Goal: Task Accomplishment & Management: Manage account settings

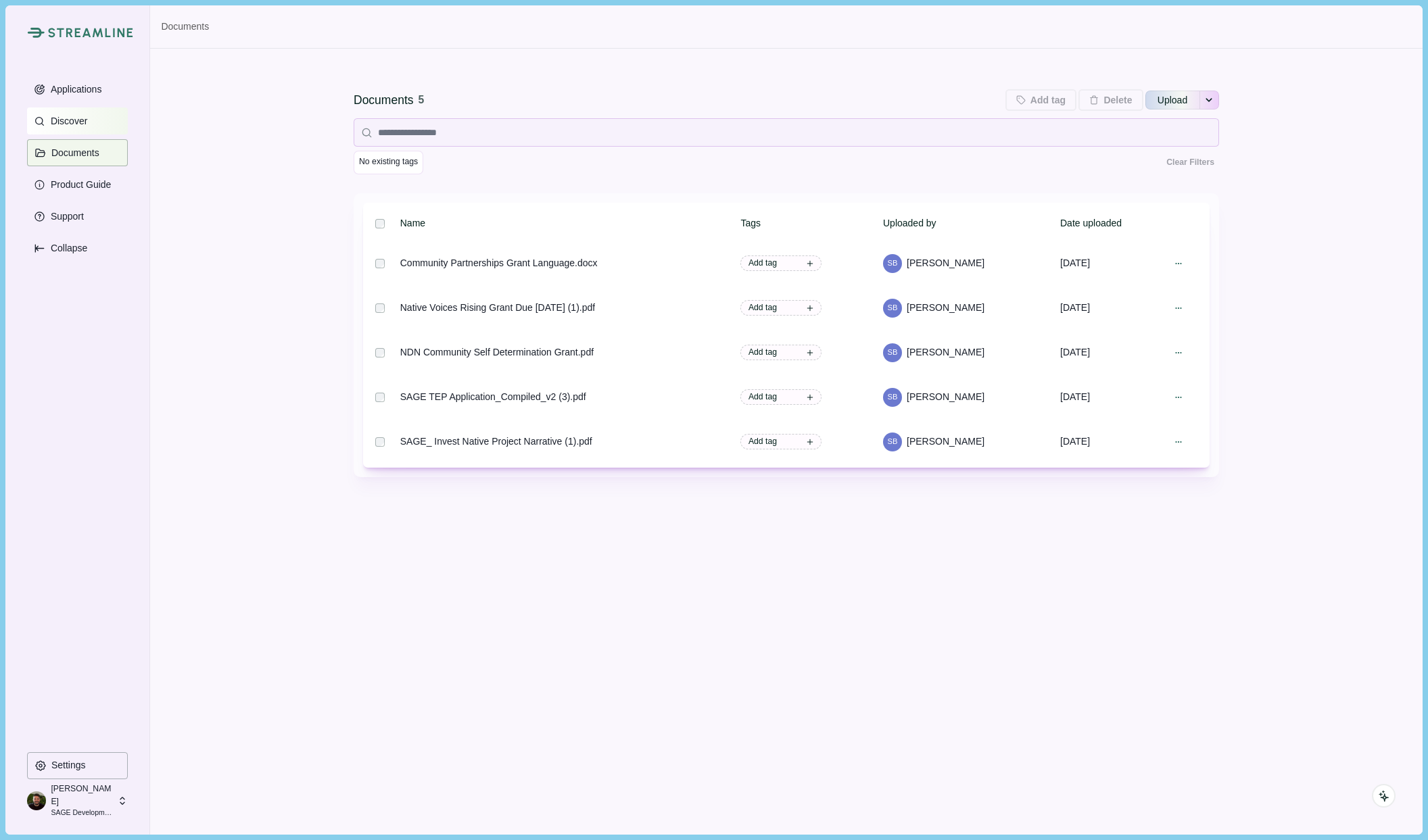
click at [64, 122] on p "Discover" at bounding box center [67, 121] width 41 height 11
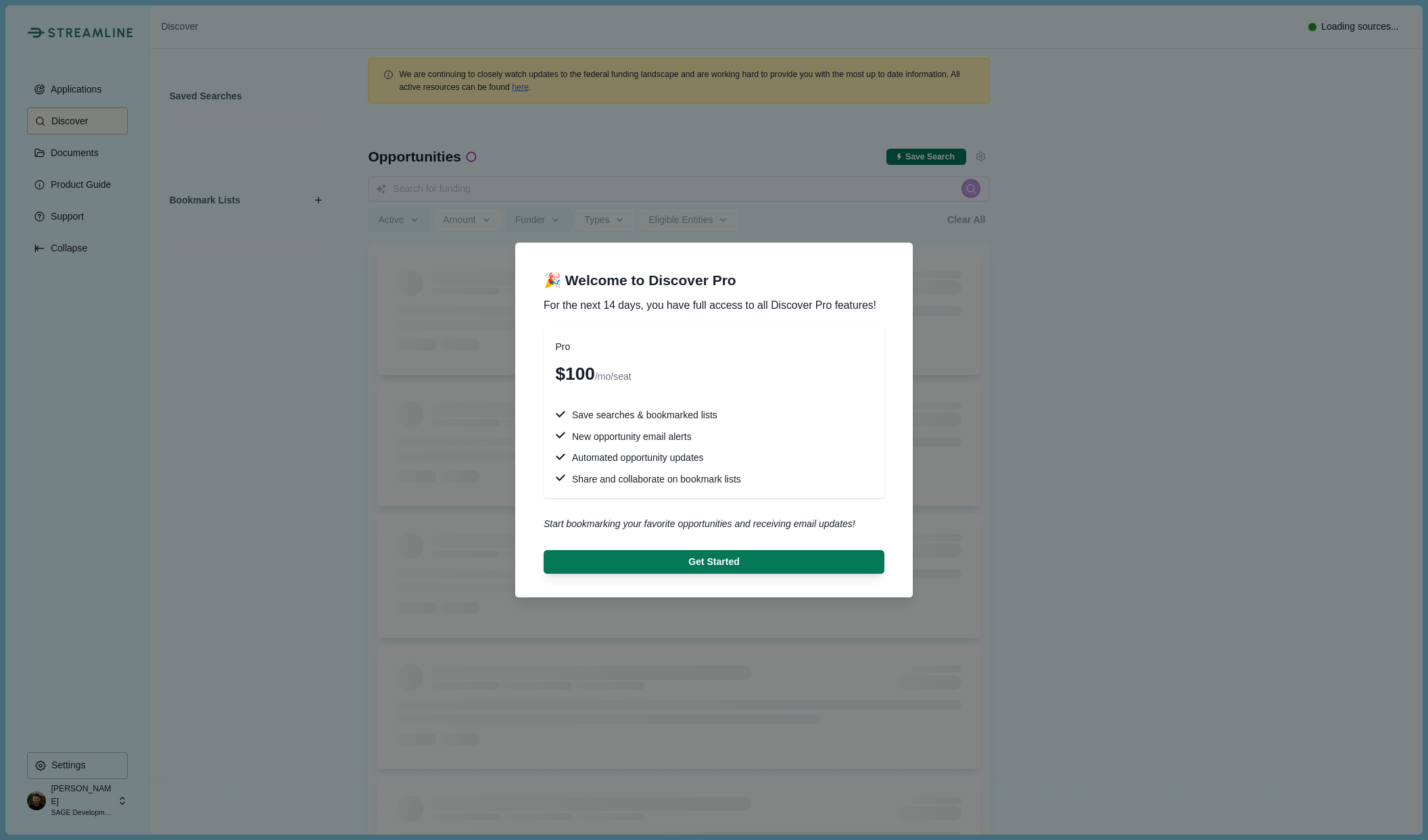
click at [1128, 425] on div "🎉 Welcome to Discover Pro For the next 14 days, you have full access to all Dis…" at bounding box center [714, 420] width 1428 height 840
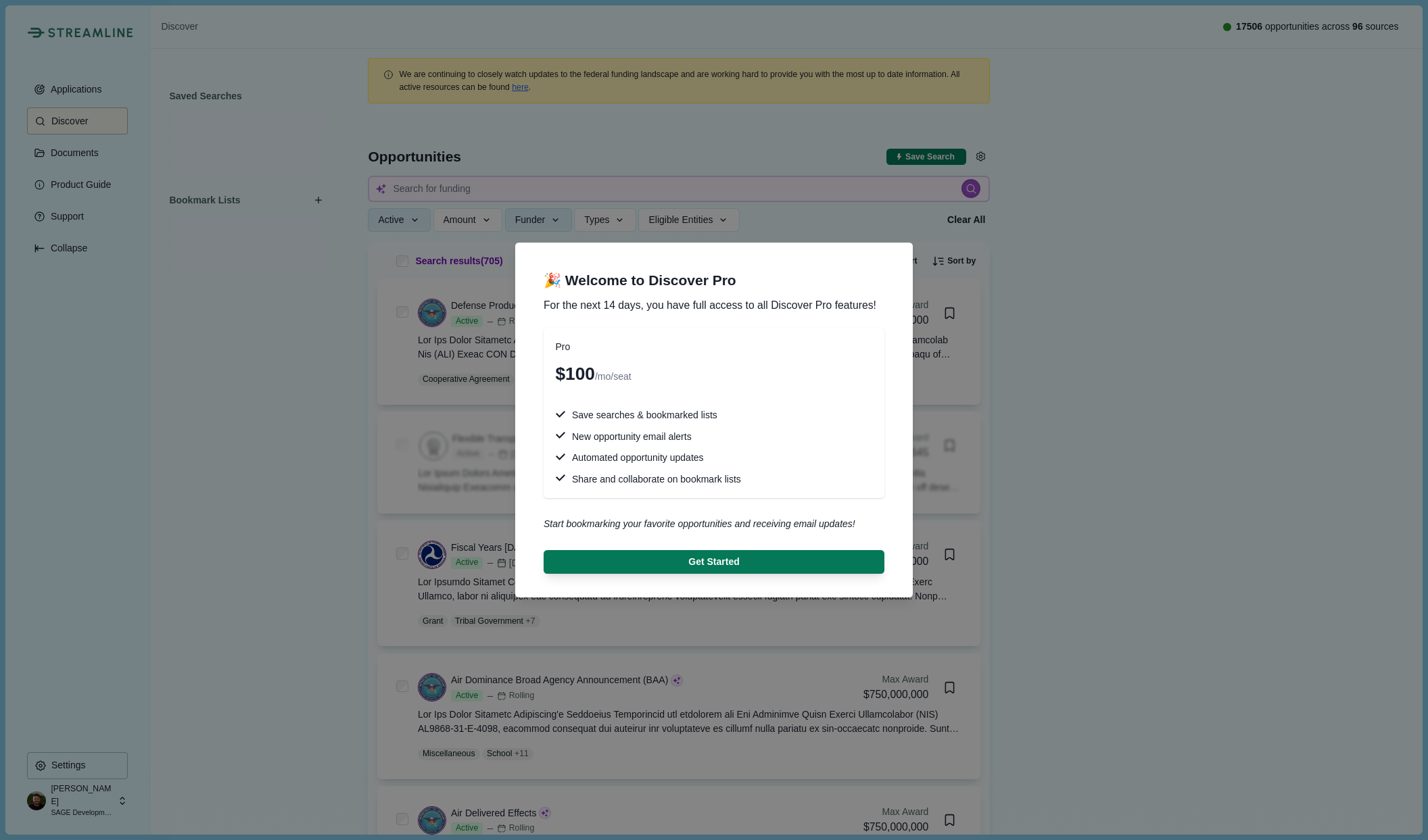
click at [99, 808] on div "🎉 Welcome to Discover Pro For the next 14 days, you have full access to all Dis…" at bounding box center [714, 420] width 1428 height 840
click at [103, 802] on div "🎉 Welcome to Discover Pro For the next 14 days, you have full access to all Dis…" at bounding box center [714, 420] width 1428 height 840
click at [214, 737] on div "🎉 Welcome to Discover Pro For the next 14 days, you have full access to all Dis…" at bounding box center [714, 420] width 1428 height 840
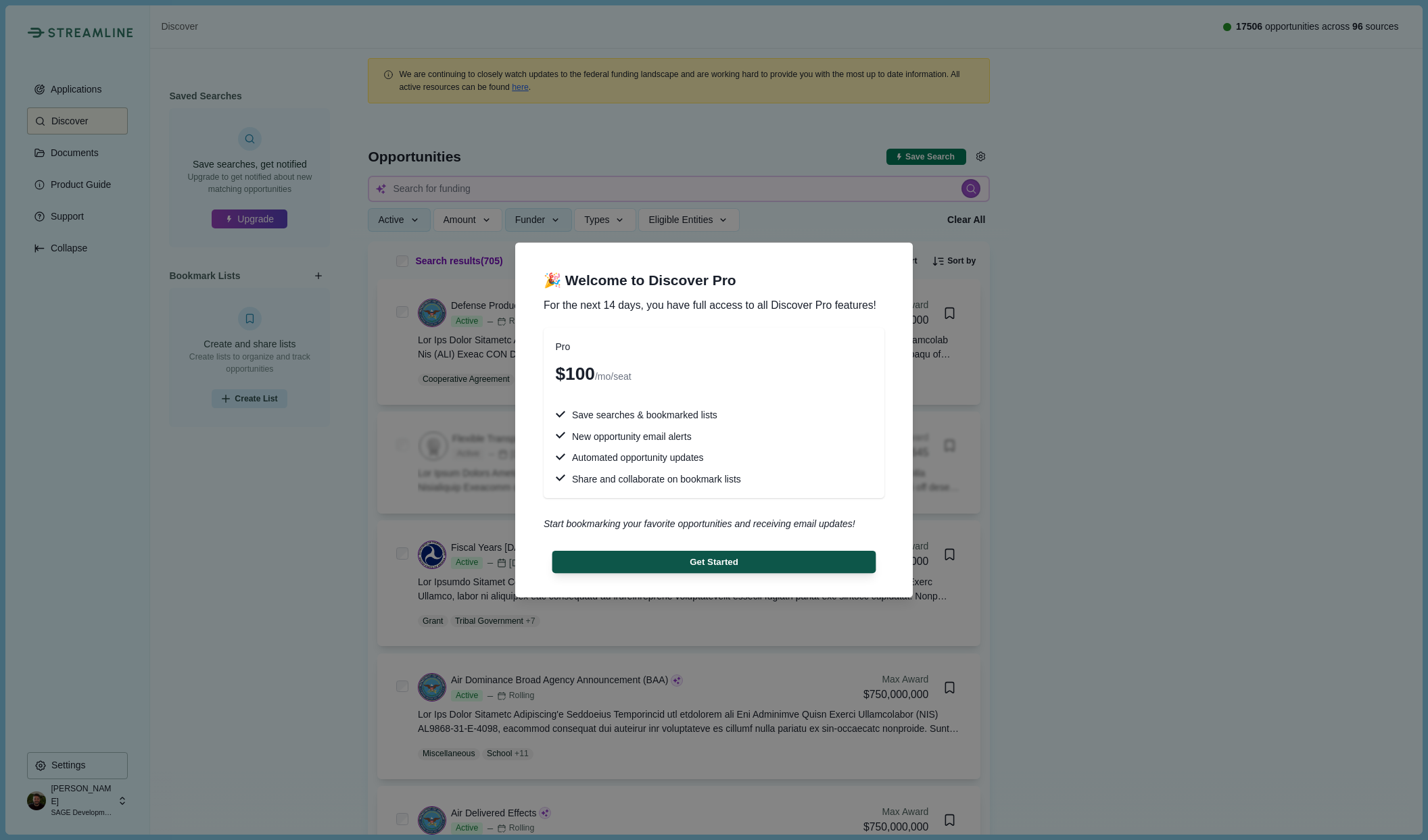
click at [705, 561] on button "Get Started" at bounding box center [714, 562] width 324 height 22
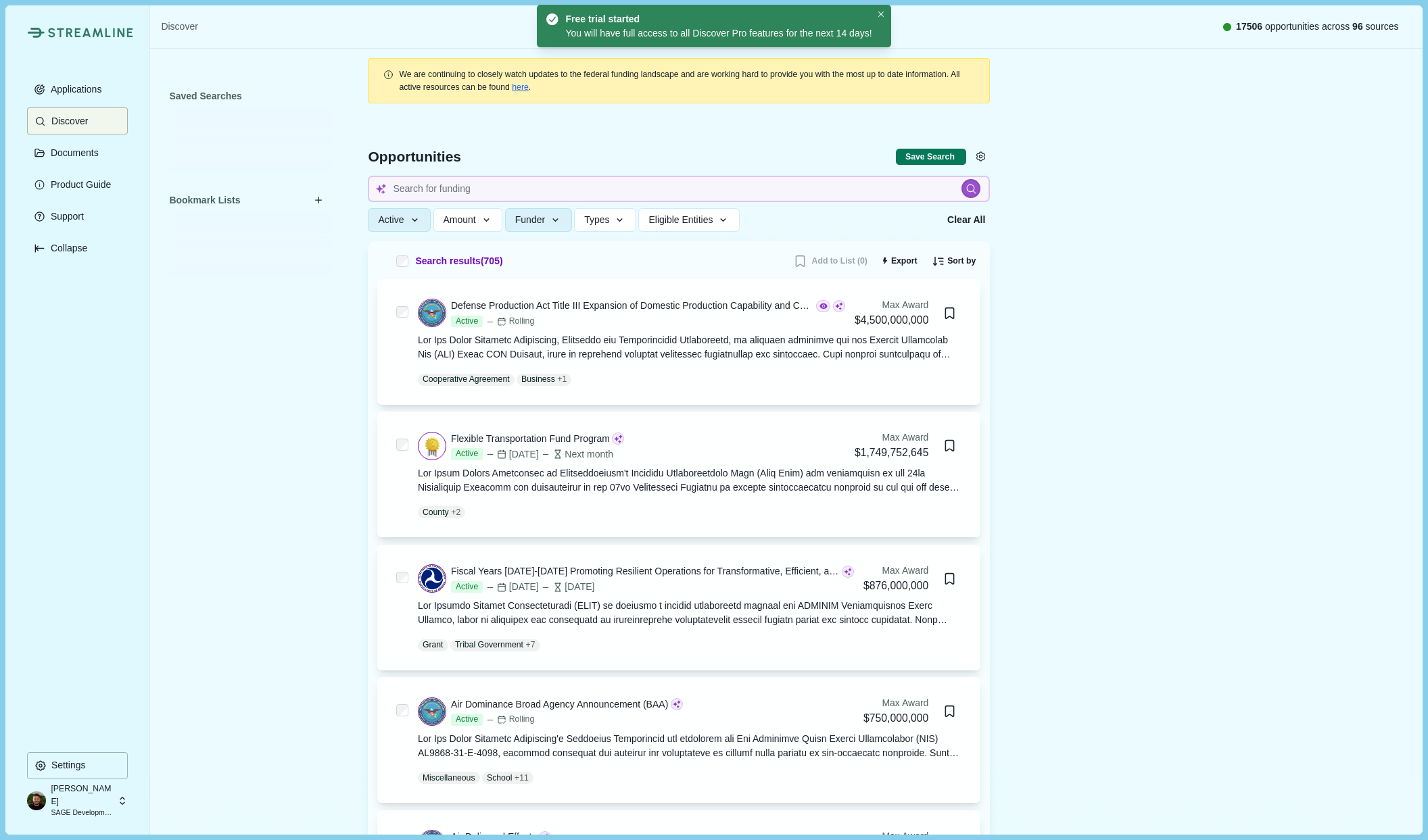
click at [91, 800] on p "[PERSON_NAME]" at bounding box center [81, 795] width 63 height 25
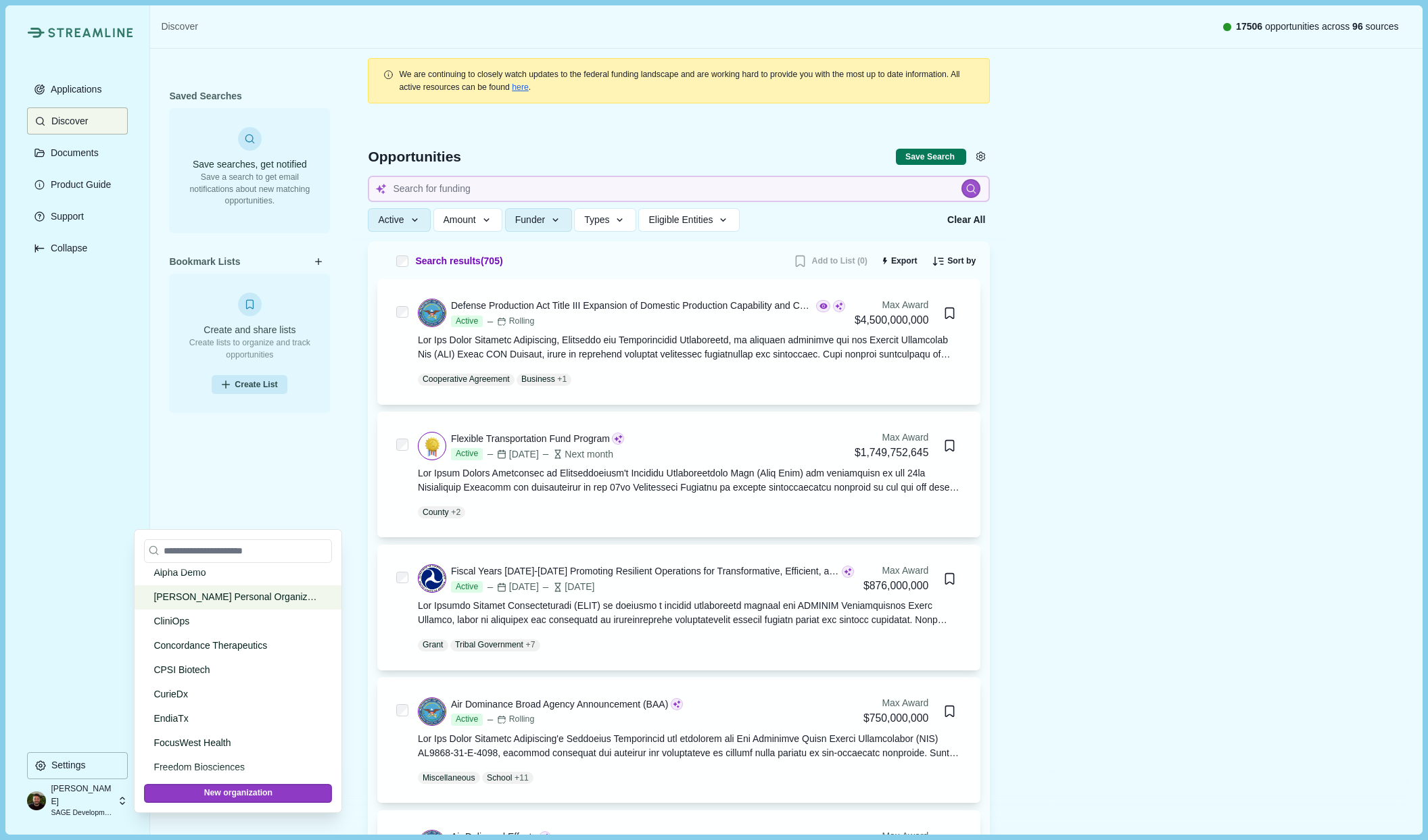
scroll to position [1197, 0]
click at [220, 605] on p "[PERSON_NAME] Personal Organization" at bounding box center [236, 600] width 165 height 15
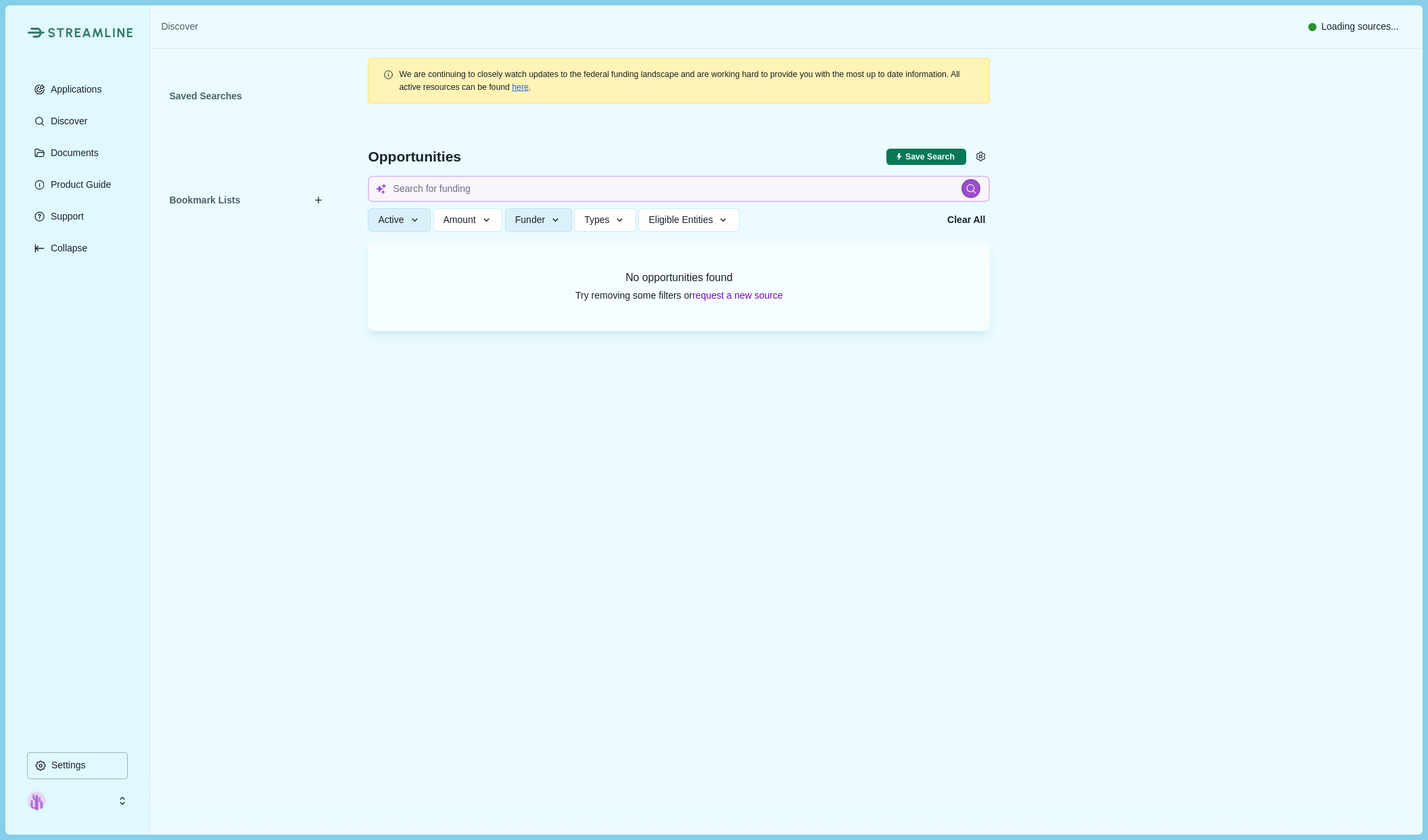
click at [126, 803] on icon at bounding box center [123, 801] width 12 height 12
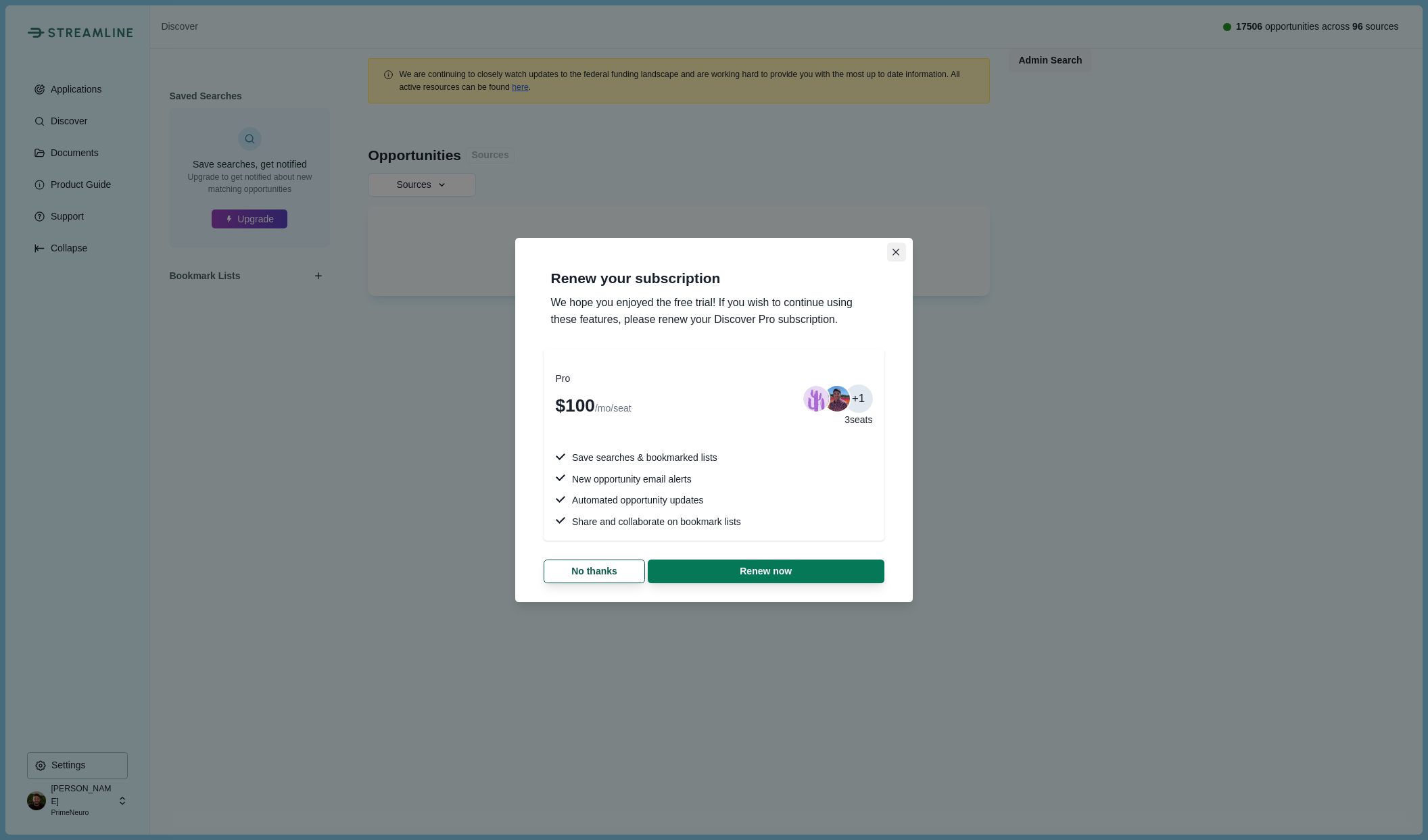
click at [892, 249] on icon "Close" at bounding box center [896, 252] width 8 height 8
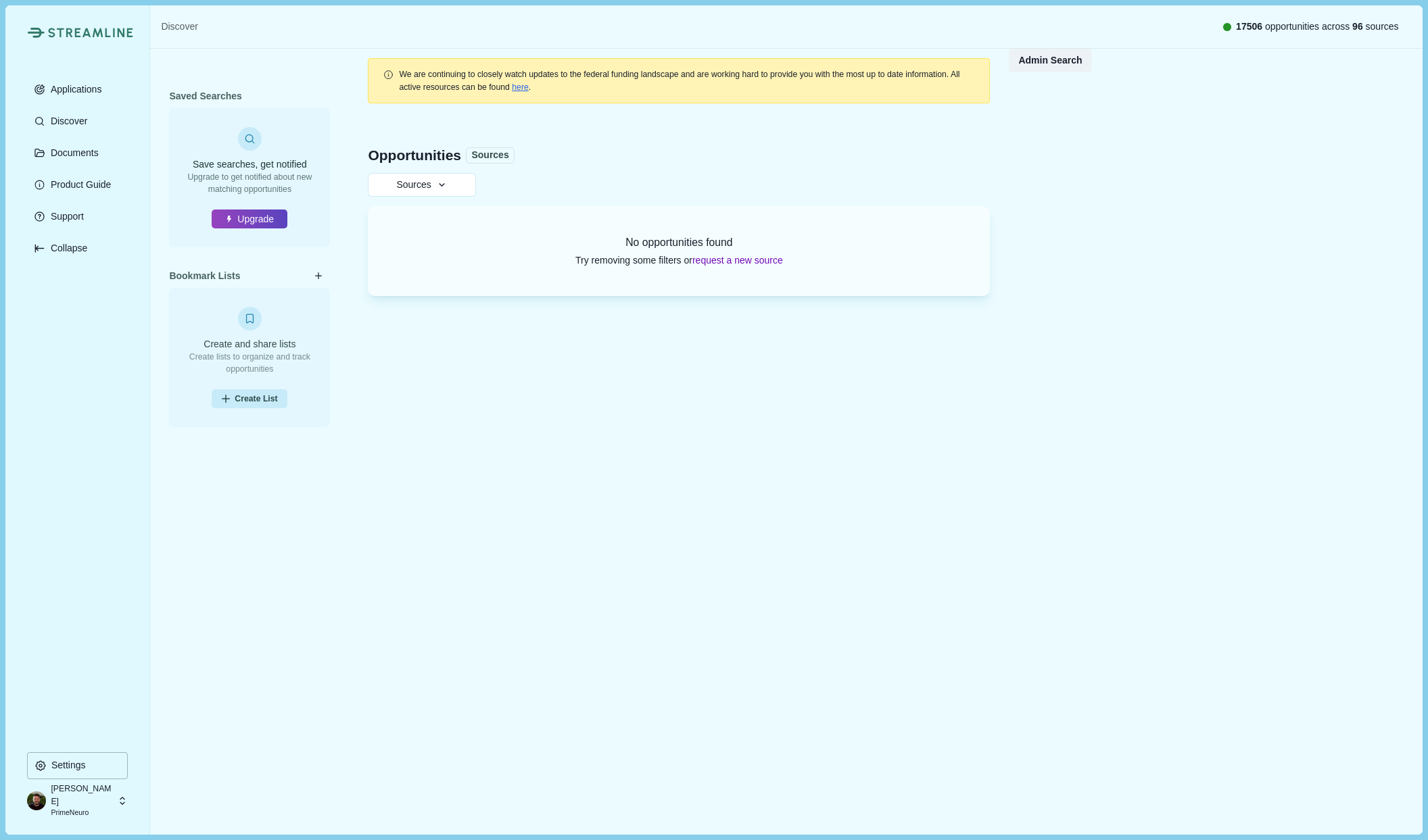
click at [117, 804] on icon at bounding box center [123, 801] width 12 height 12
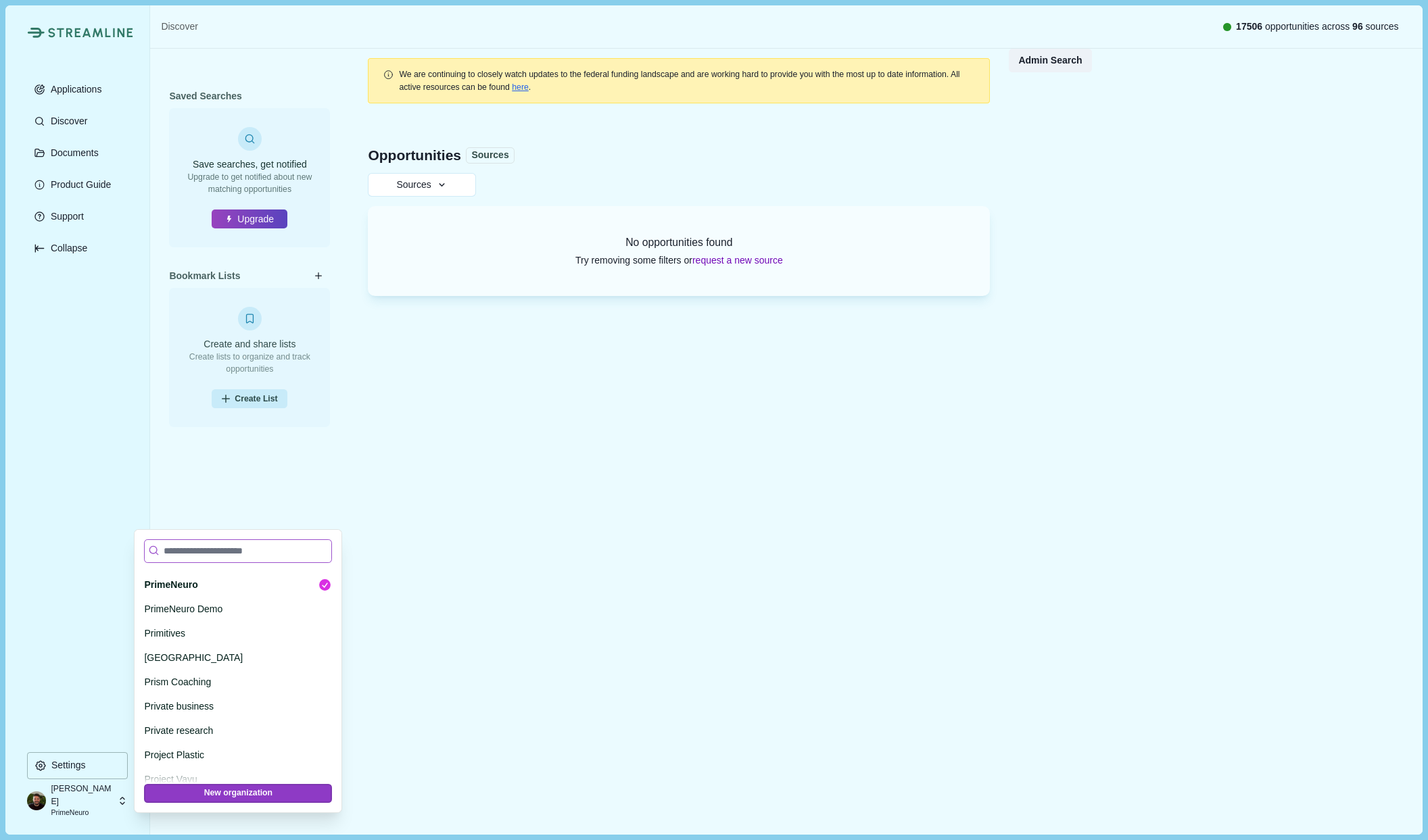
click at [219, 552] on input at bounding box center [237, 551] width 188 height 24
type input "*********"
click at [220, 585] on p "DEMO//Greenpath Solutions LLC" at bounding box center [236, 579] width 183 height 15
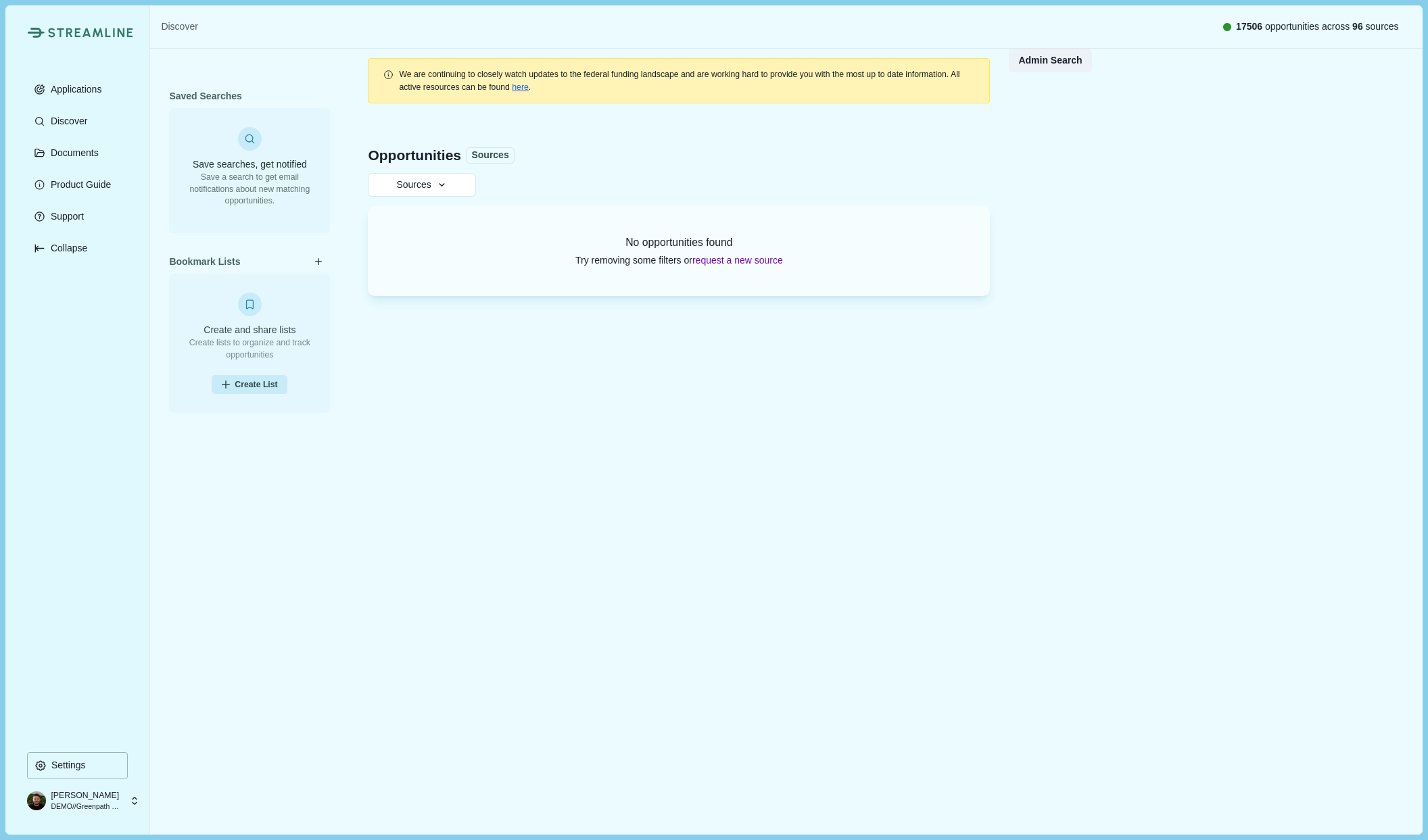
click at [128, 797] on div "Nick Pearson DEMO//Greenpath Solutions LLC" at bounding box center [78, 801] width 101 height 24
click at [478, 676] on div "We are continuing to closely watch updates to the federal funding landscape and…" at bounding box center [679, 404] width 660 height 710
click at [129, 801] on icon at bounding box center [135, 801] width 12 height 12
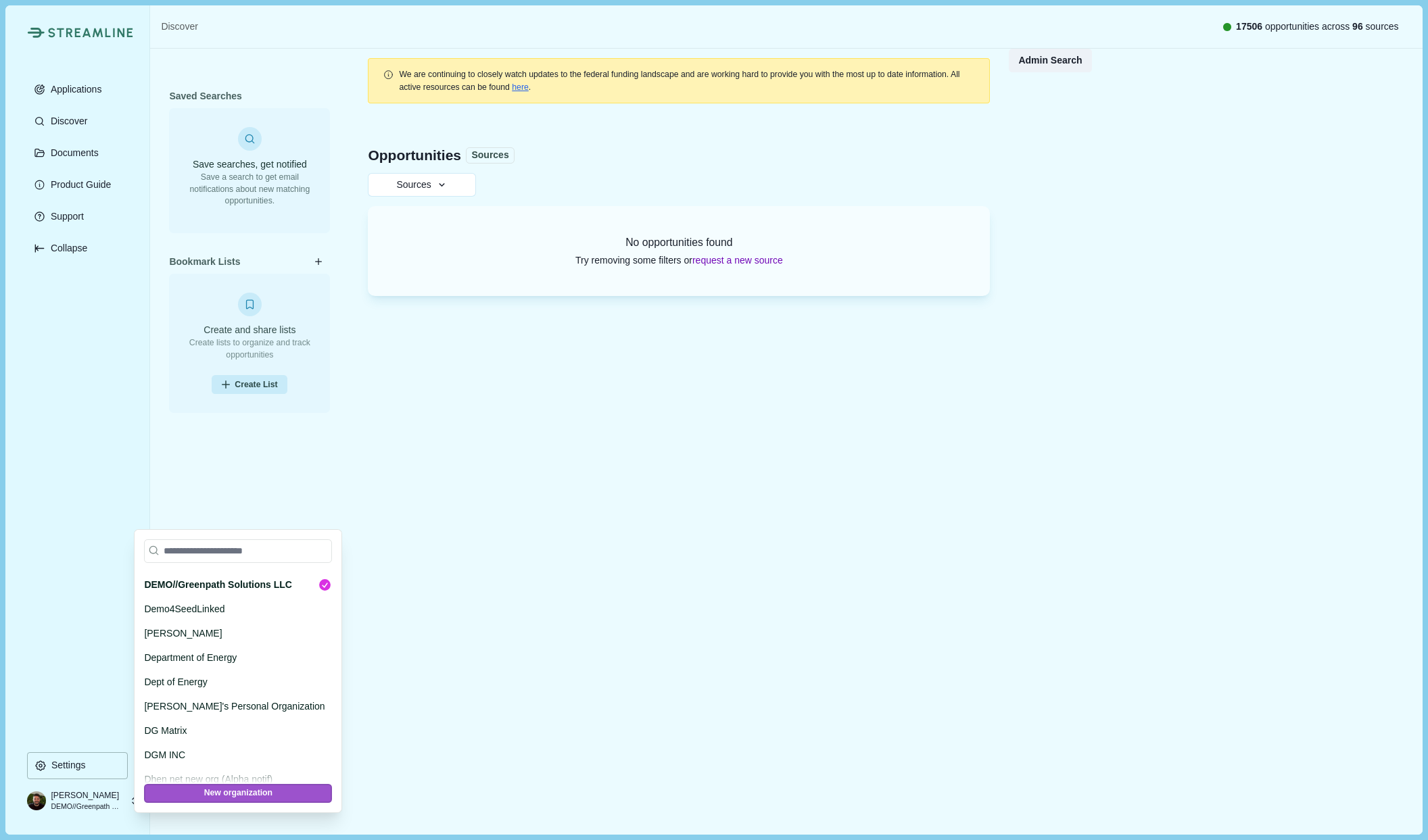
click at [249, 795] on button "New organization" at bounding box center [237, 794] width 188 height 19
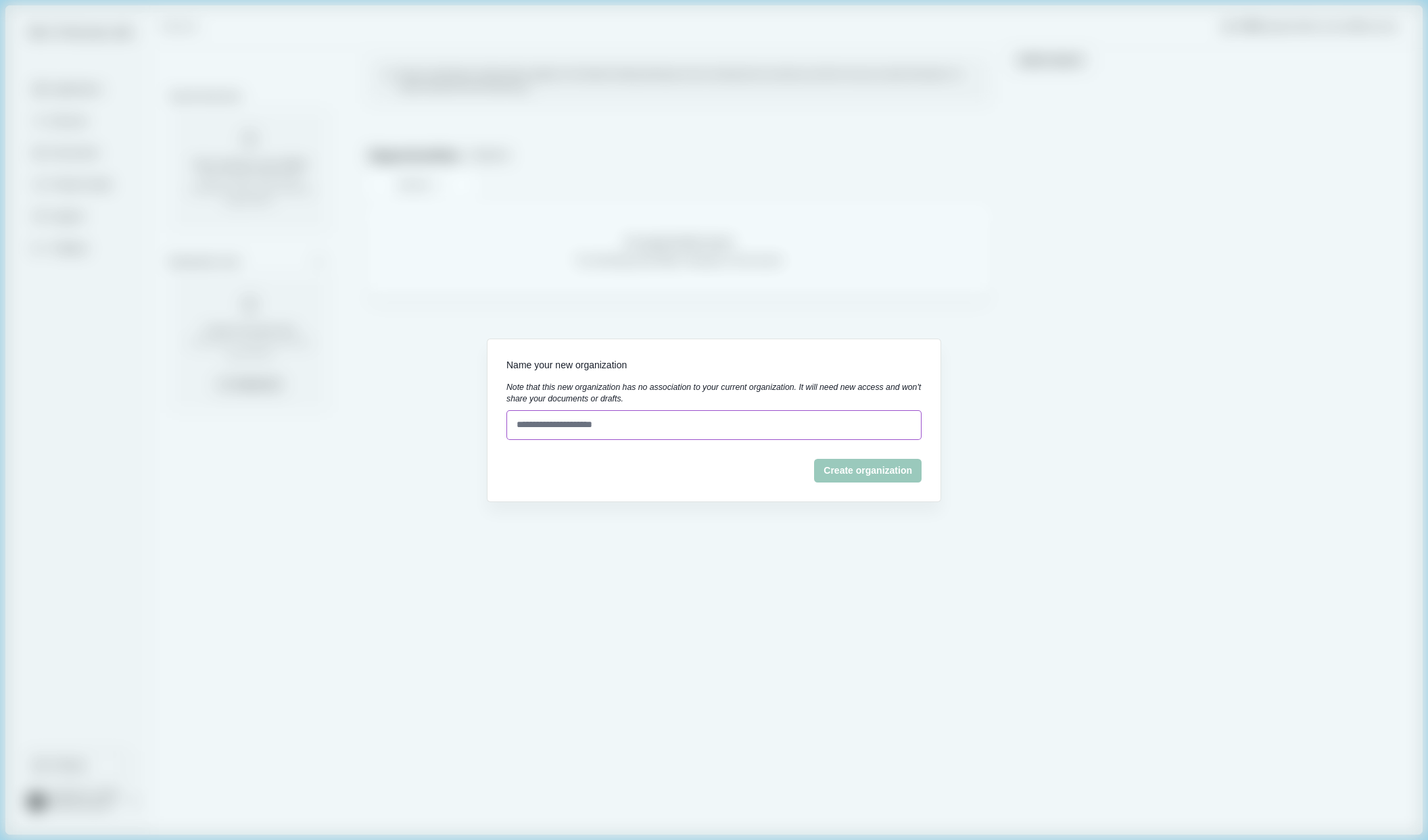
click at [558, 428] on input at bounding box center [714, 425] width 415 height 30
type input "**********"
click at [879, 472] on button "Create organization" at bounding box center [867, 477] width 107 height 24
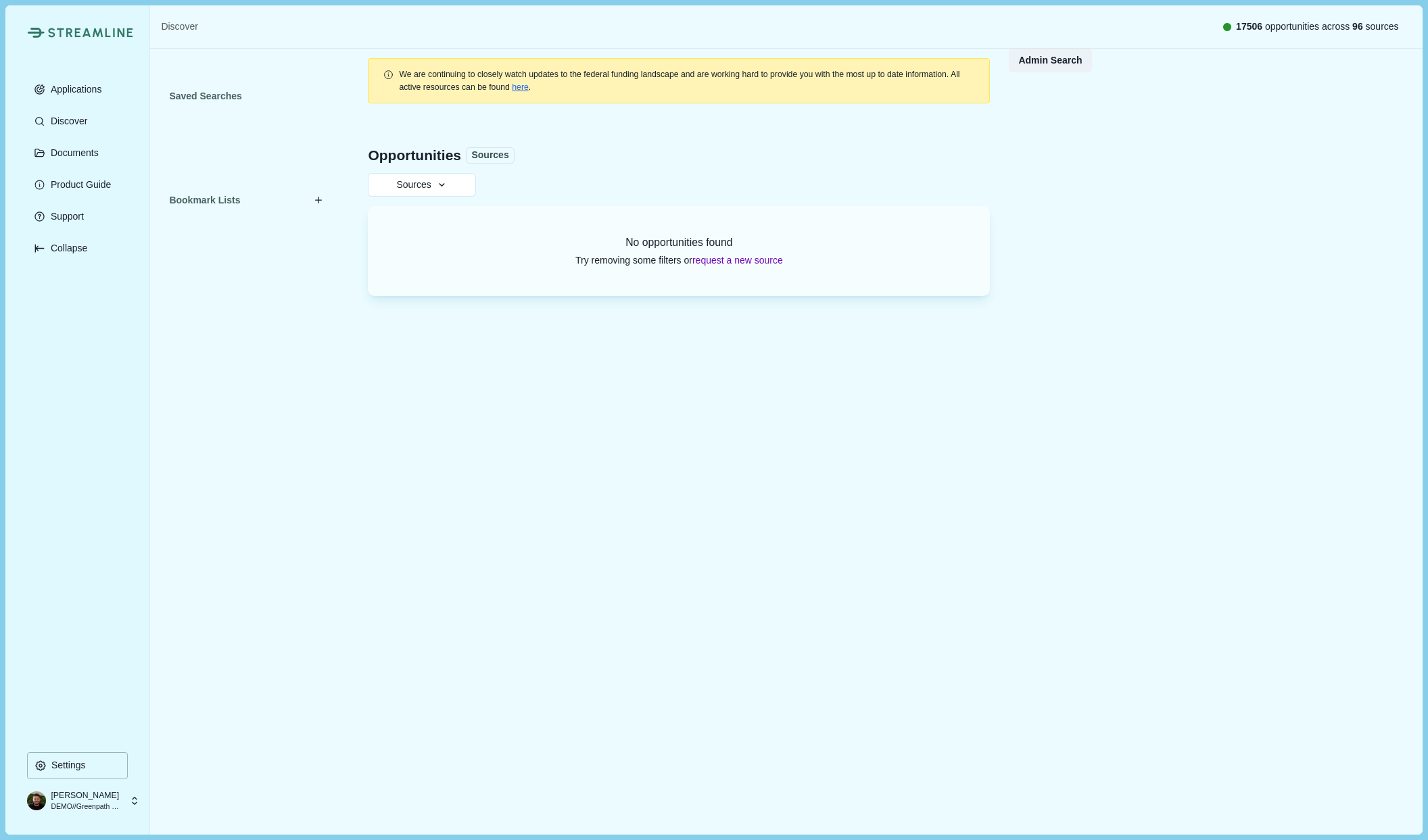
scroll to position [15791, 0]
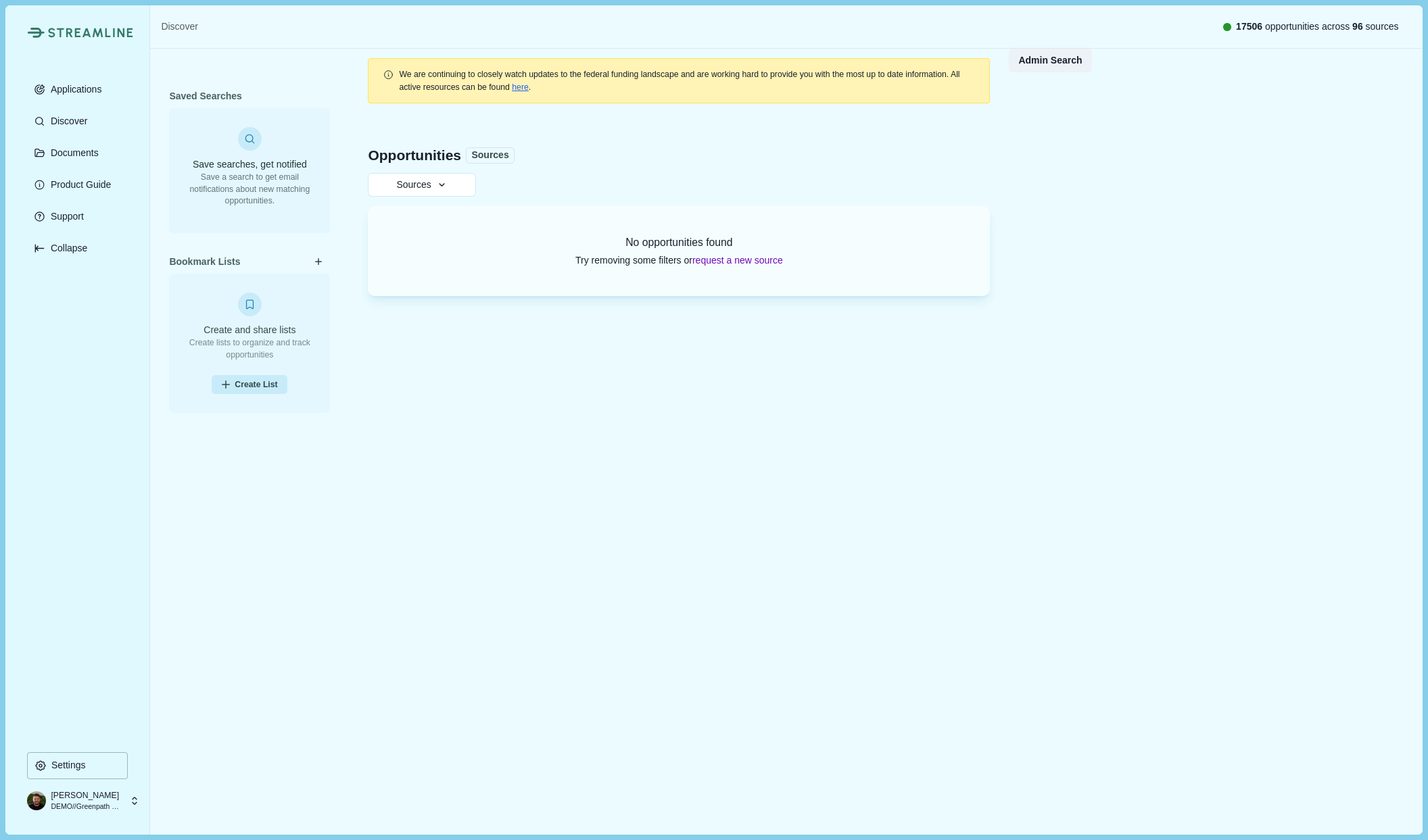
click at [121, 802] on p "DEMO//Greenpath Solutions LLC" at bounding box center [86, 807] width 71 height 11
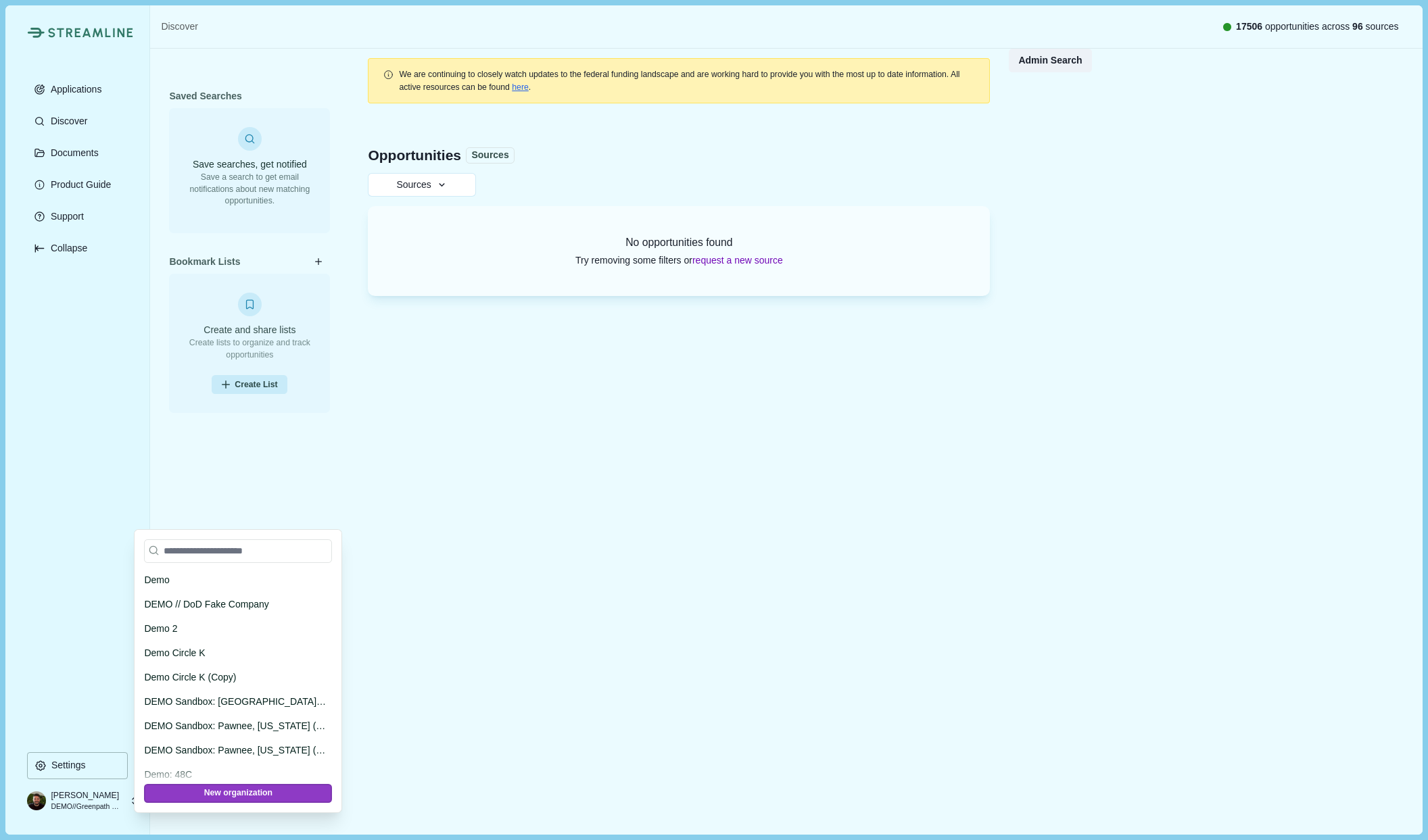
scroll to position [15526, 0]
click at [221, 610] on p "DEMO // DoD Fake Company" at bounding box center [236, 607] width 183 height 15
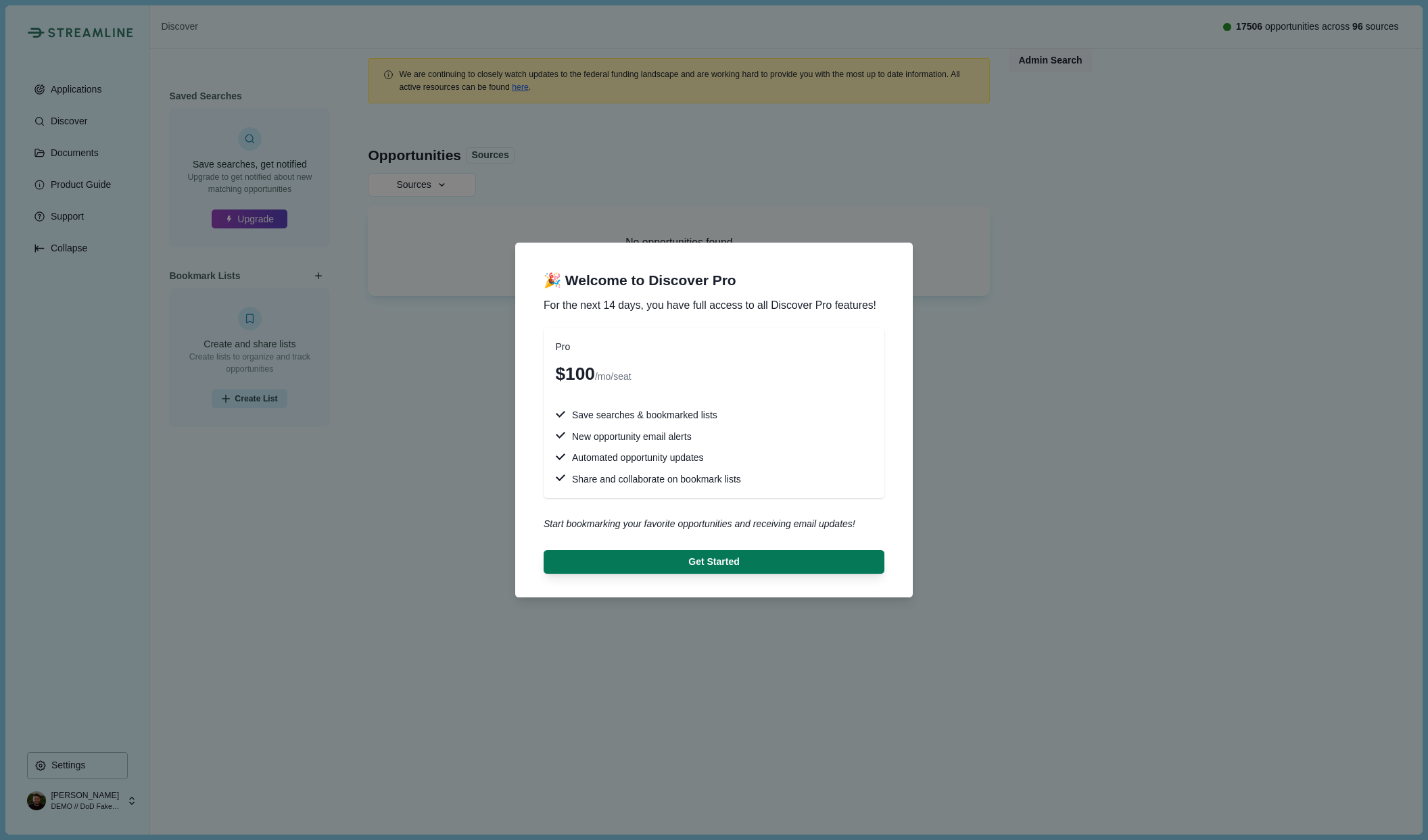
click at [415, 511] on div "🎉 Welcome to Discover Pro For the next 14 days, you have full access to all Dis…" at bounding box center [714, 420] width 1428 height 840
click at [430, 478] on div "🎉 Welcome to Discover Pro For the next 14 days, you have full access to all Dis…" at bounding box center [714, 420] width 1428 height 840
click at [698, 549] on div "Get Started" at bounding box center [714, 553] width 341 height 43
click at [681, 565] on button "Get Started" at bounding box center [714, 562] width 324 height 22
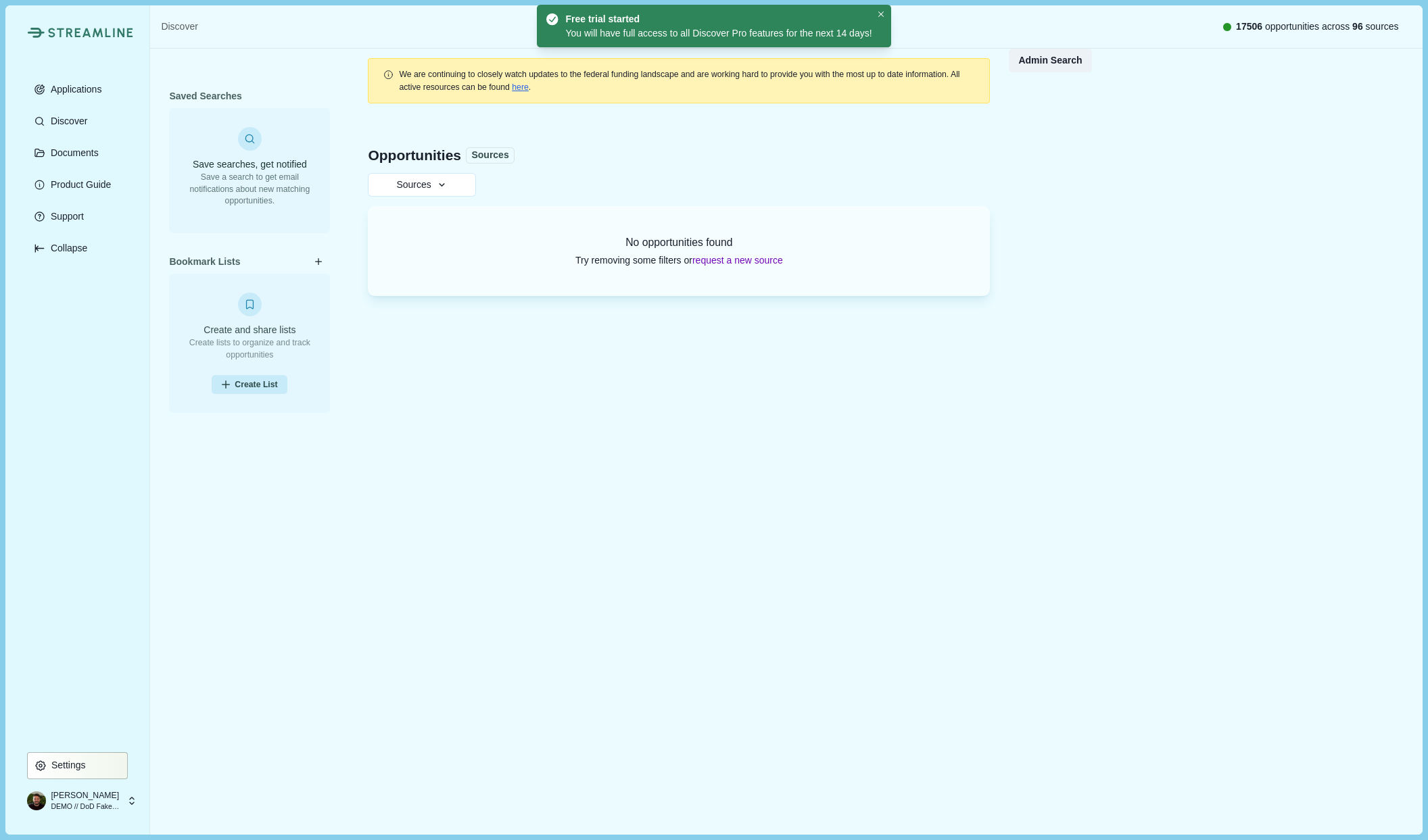
click at [72, 773] on button "Settings" at bounding box center [78, 766] width 101 height 27
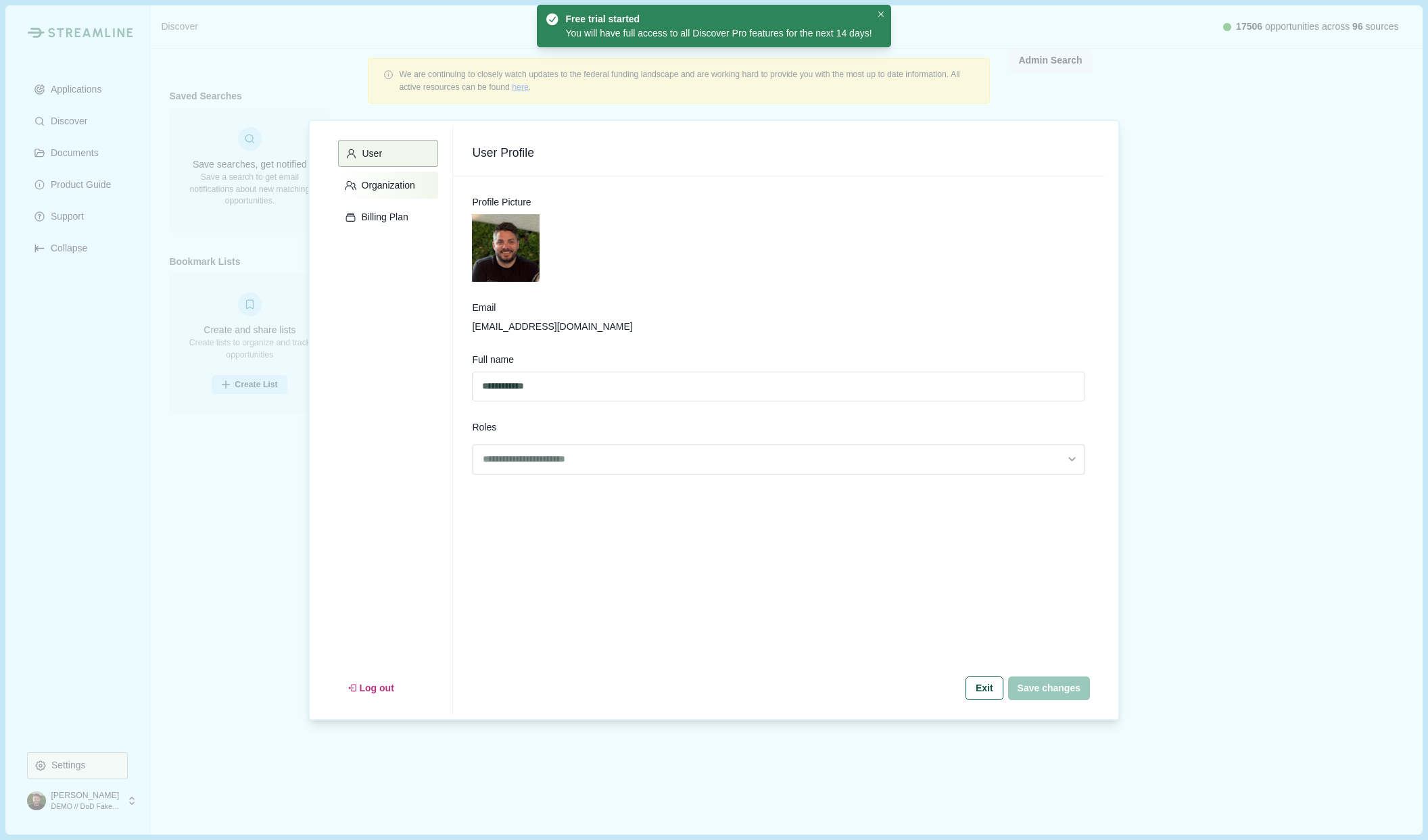
click at [399, 185] on p "Organization" at bounding box center [386, 185] width 58 height 11
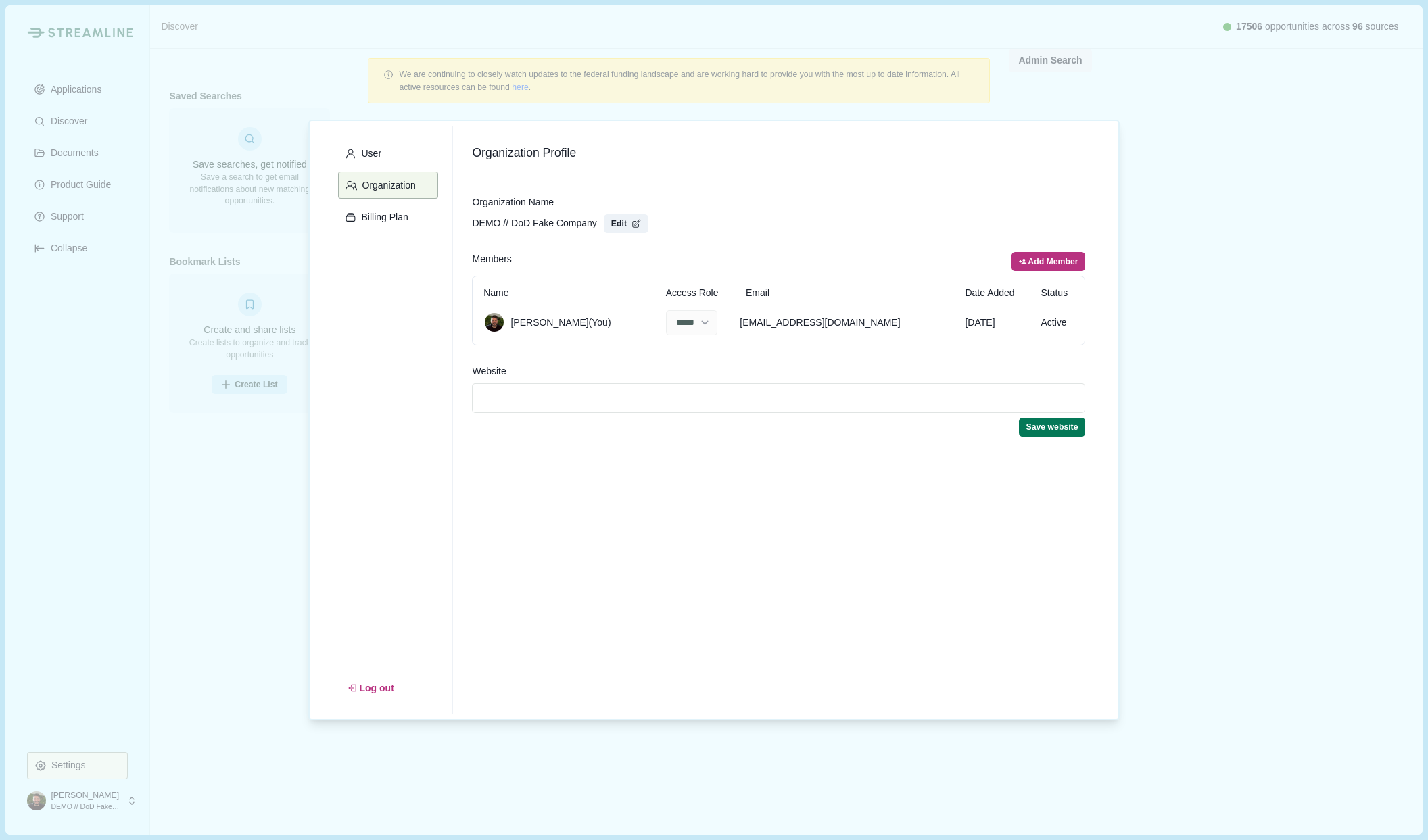
click at [1039, 259] on button "Add Member" at bounding box center [1048, 261] width 74 height 19
select select "******"
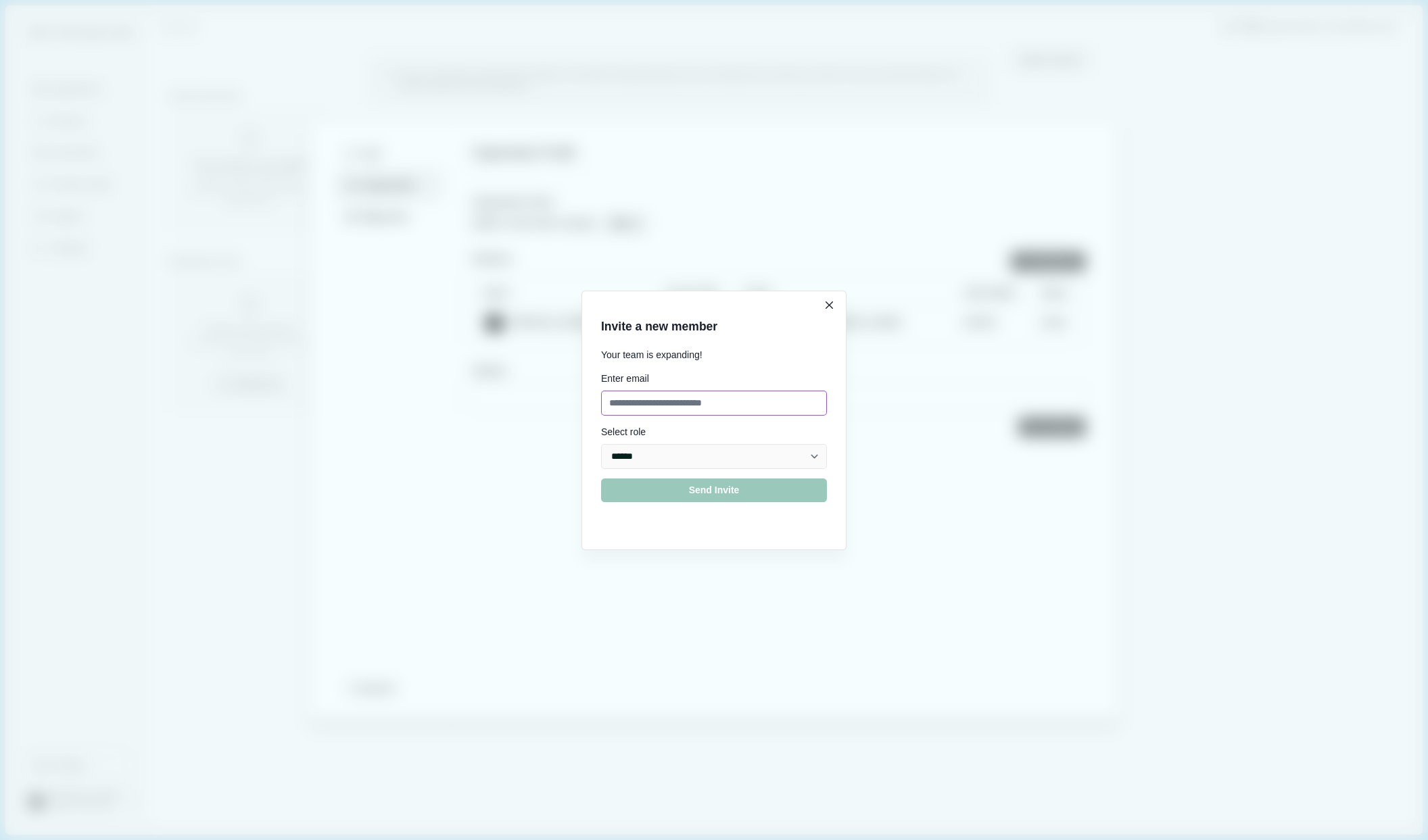
click at [706, 399] on input at bounding box center [713, 403] width 225 height 25
type input "**********"
click at [739, 459] on select "***** ***** ******" at bounding box center [713, 456] width 225 height 25
select select "*****"
click at [601, 444] on select "***** ***** ******" at bounding box center [713, 456] width 225 height 25
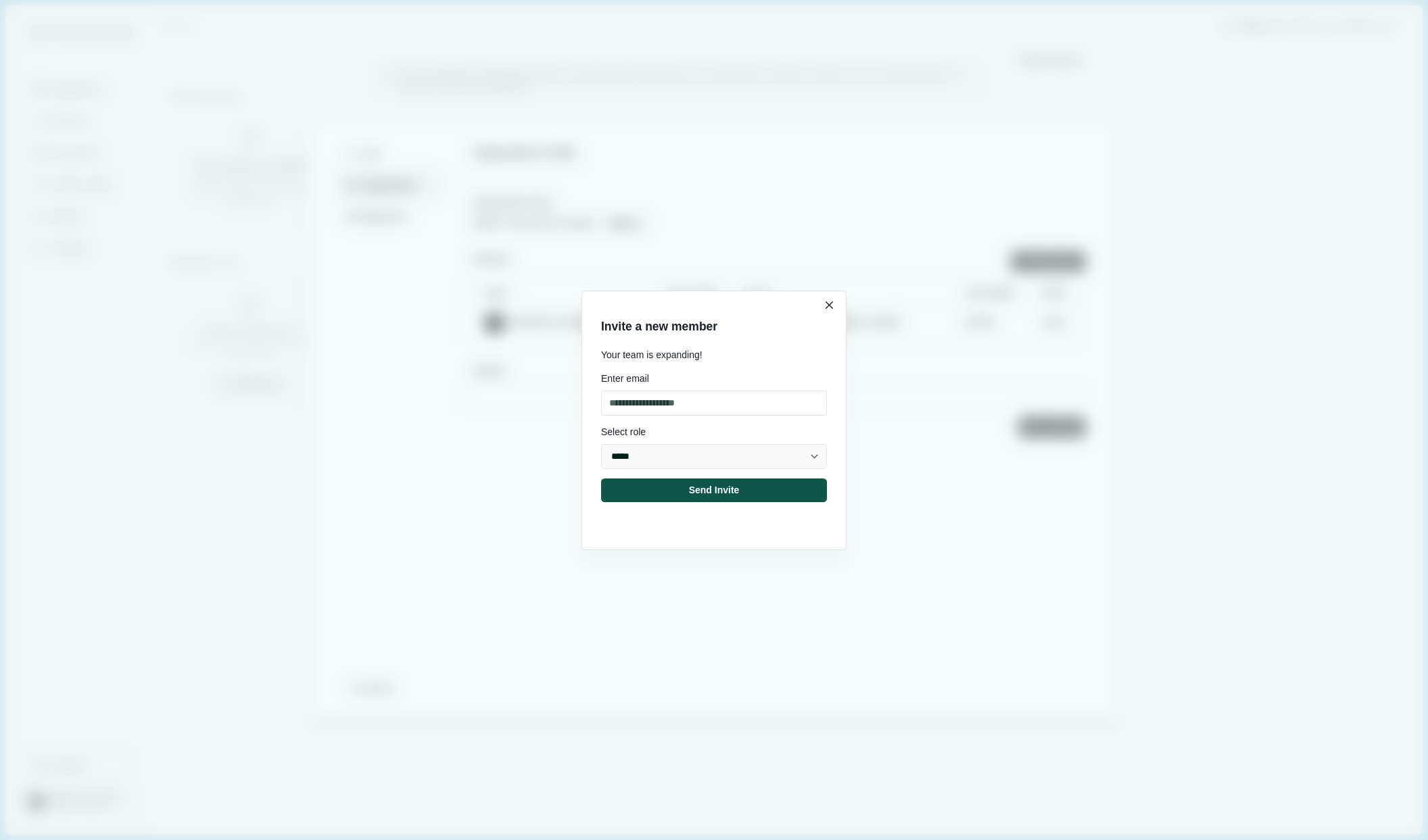
click at [719, 485] on button "Send Invite" at bounding box center [713, 490] width 225 height 24
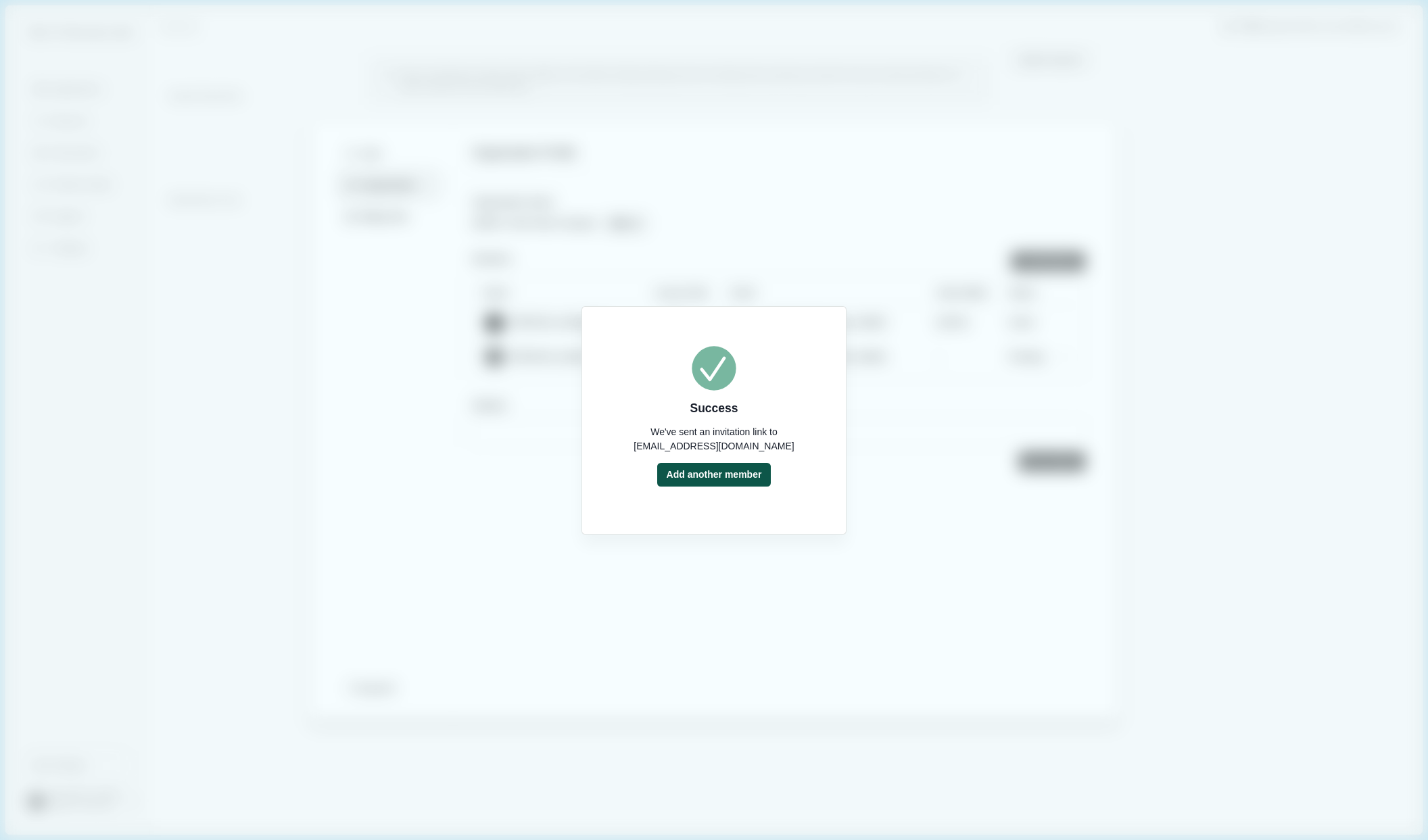
select select "*****"
click at [891, 499] on div "Success We've sent an invitation link to abstedman@gmail.com Add another member" at bounding box center [714, 420] width 1428 height 840
select select "*****"
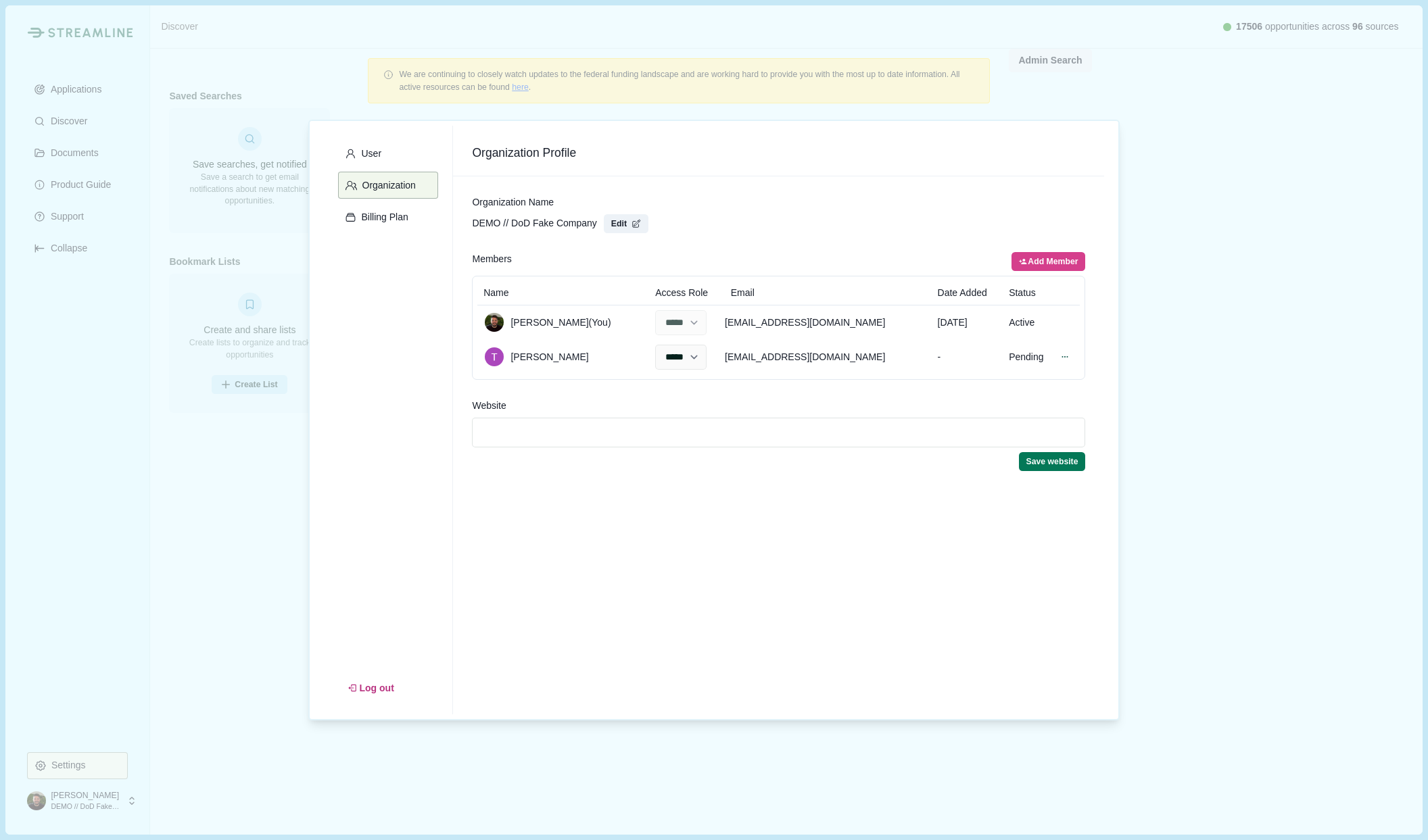
select select "*****"
click at [361, 59] on div "User Organization Billing Plan Log out Organization Profile Organization Name D…" at bounding box center [714, 420] width 1428 height 840
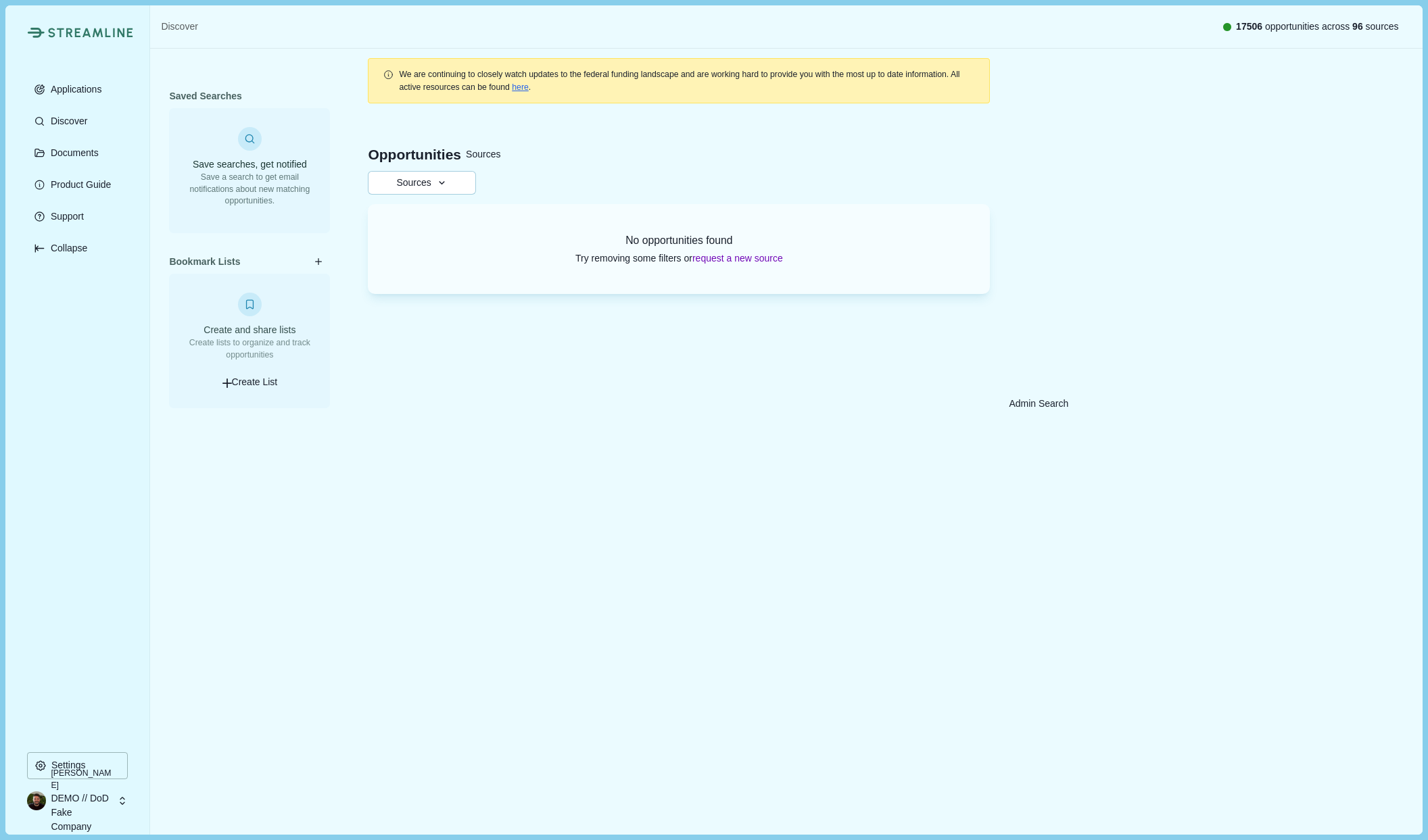
click at [438, 183] on icon "button" at bounding box center [442, 183] width 12 height 12
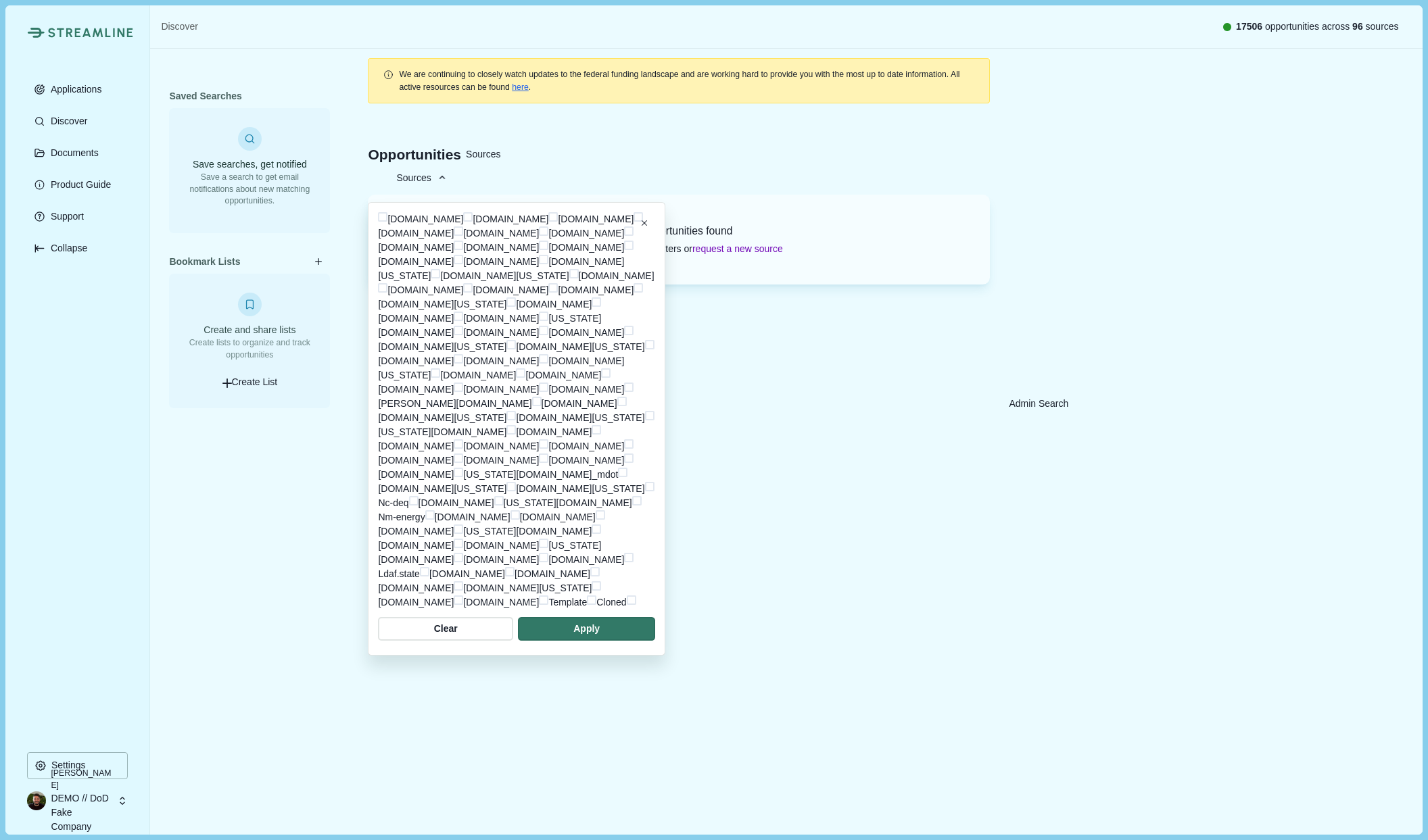
click at [380, 216] on span at bounding box center [382, 217] width 9 height 9
click at [576, 624] on span "button" at bounding box center [586, 629] width 130 height 22
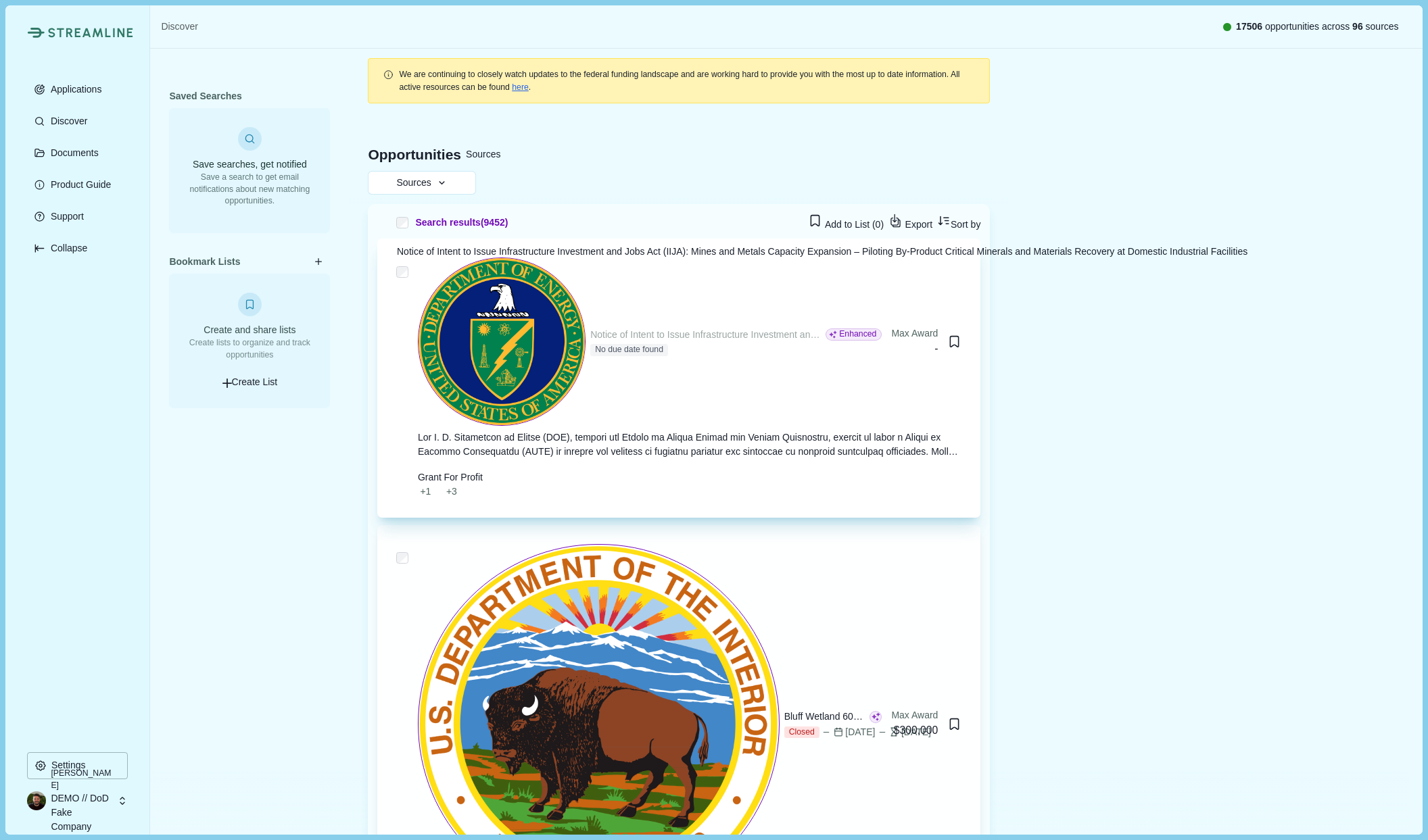
click at [591, 328] on div "Notice of Intent to Issue Infrastructure Investment and Jobs Act (IIJA): Mines …" at bounding box center [707, 335] width 233 height 15
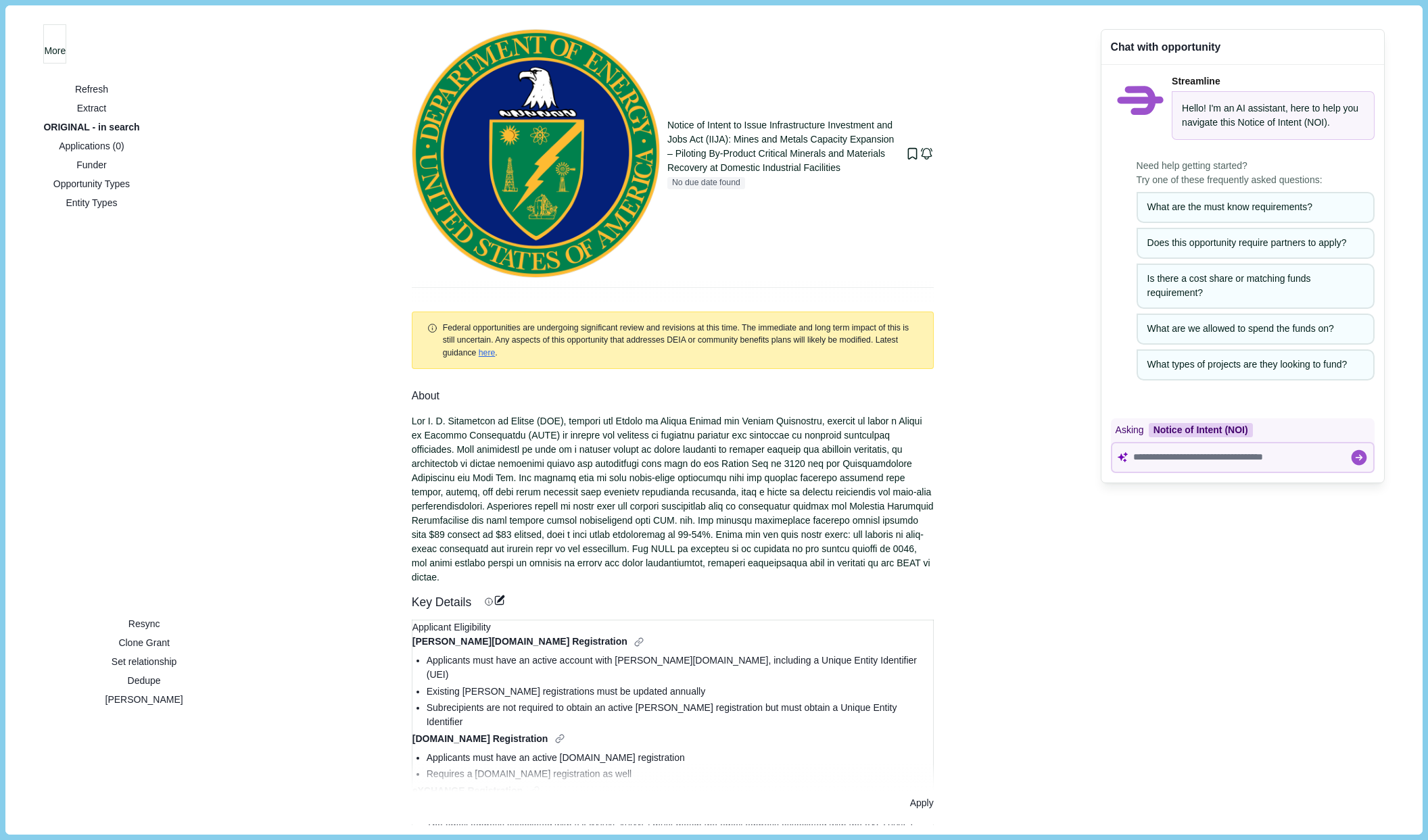
click at [933, 153] on icon at bounding box center [933, 153] width 0 height 0
click at [860, 96] on button "Export Memo" at bounding box center [876, 84] width 56 height 24
click at [751, 415] on div at bounding box center [672, 500] width 522 height 171
click at [66, 44] on span "More" at bounding box center [54, 51] width 21 height 15
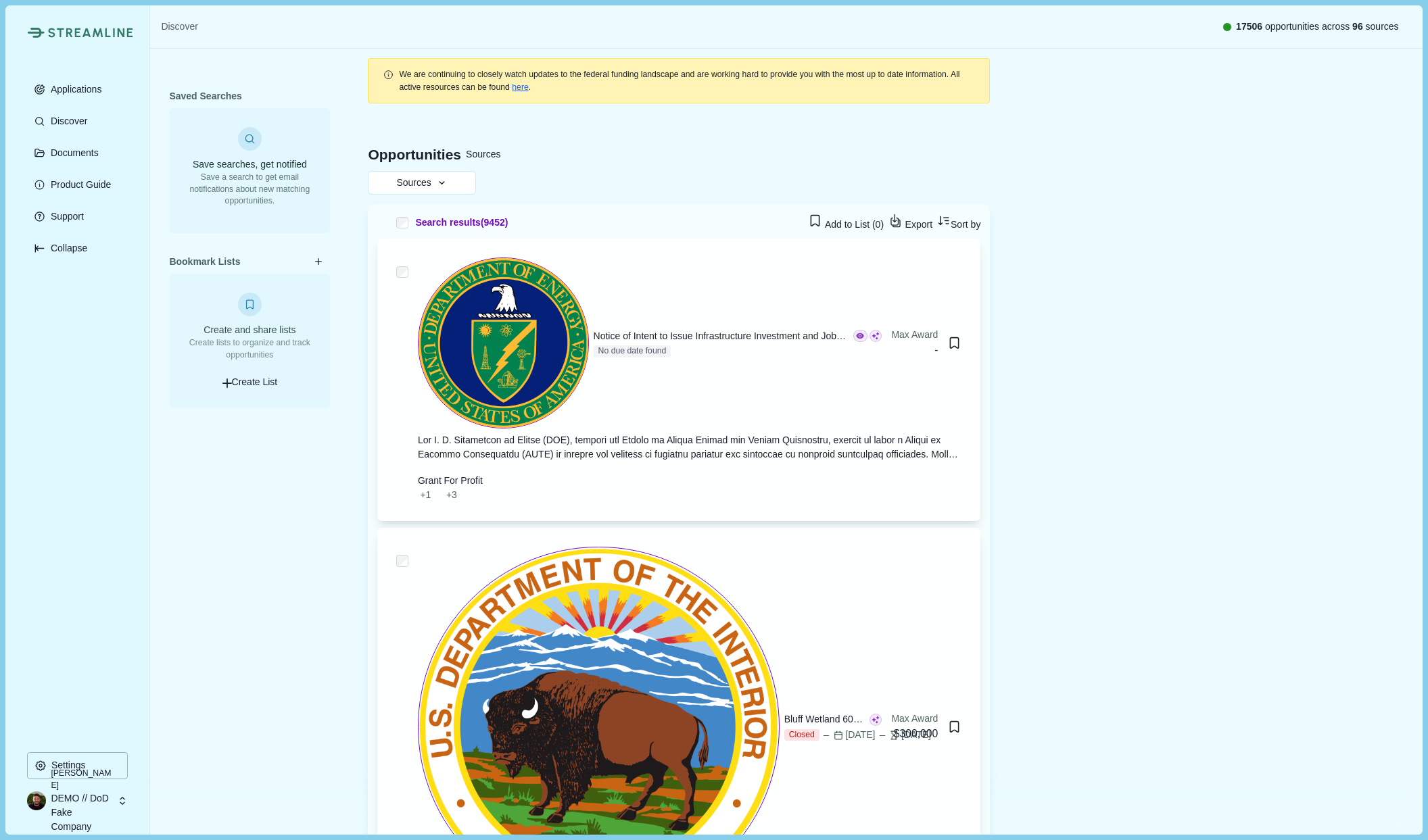
click at [83, 155] on p "Documents" at bounding box center [73, 153] width 53 height 11
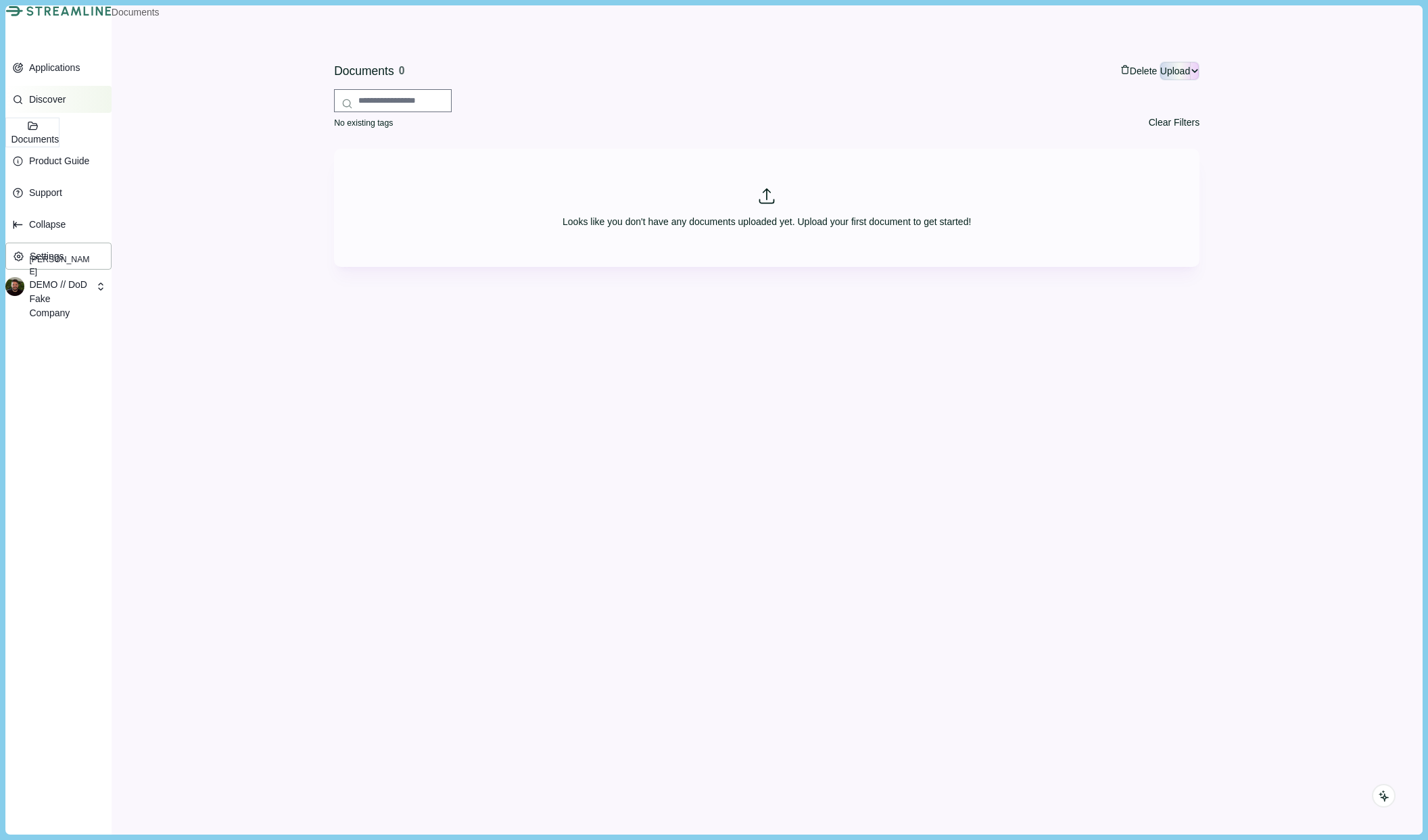
click at [66, 105] on p "Discover" at bounding box center [45, 99] width 41 height 11
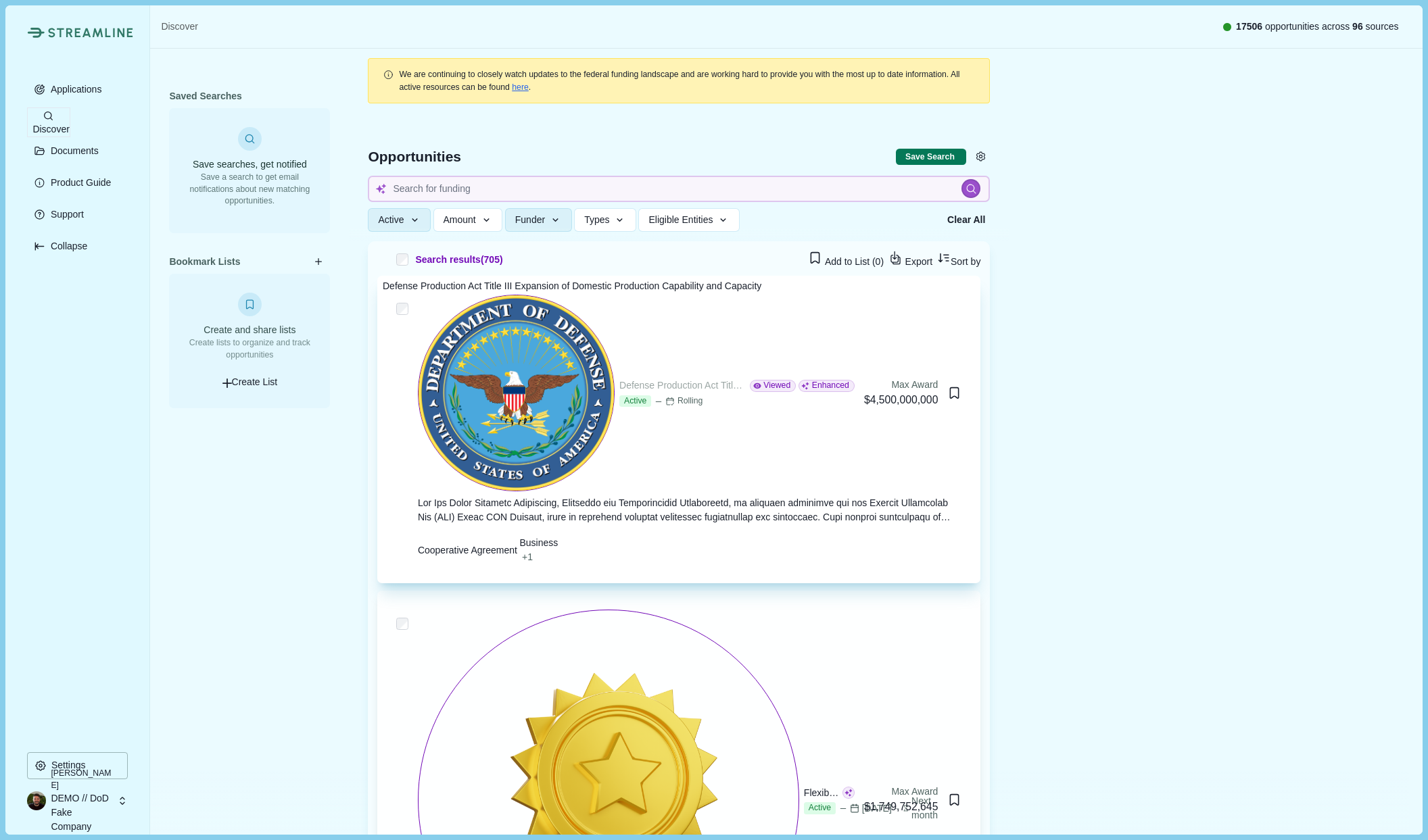
click at [638, 379] on div "Defense Production Act Title III Expansion of Domestic Production Capability an…" at bounding box center [682, 386] width 126 height 15
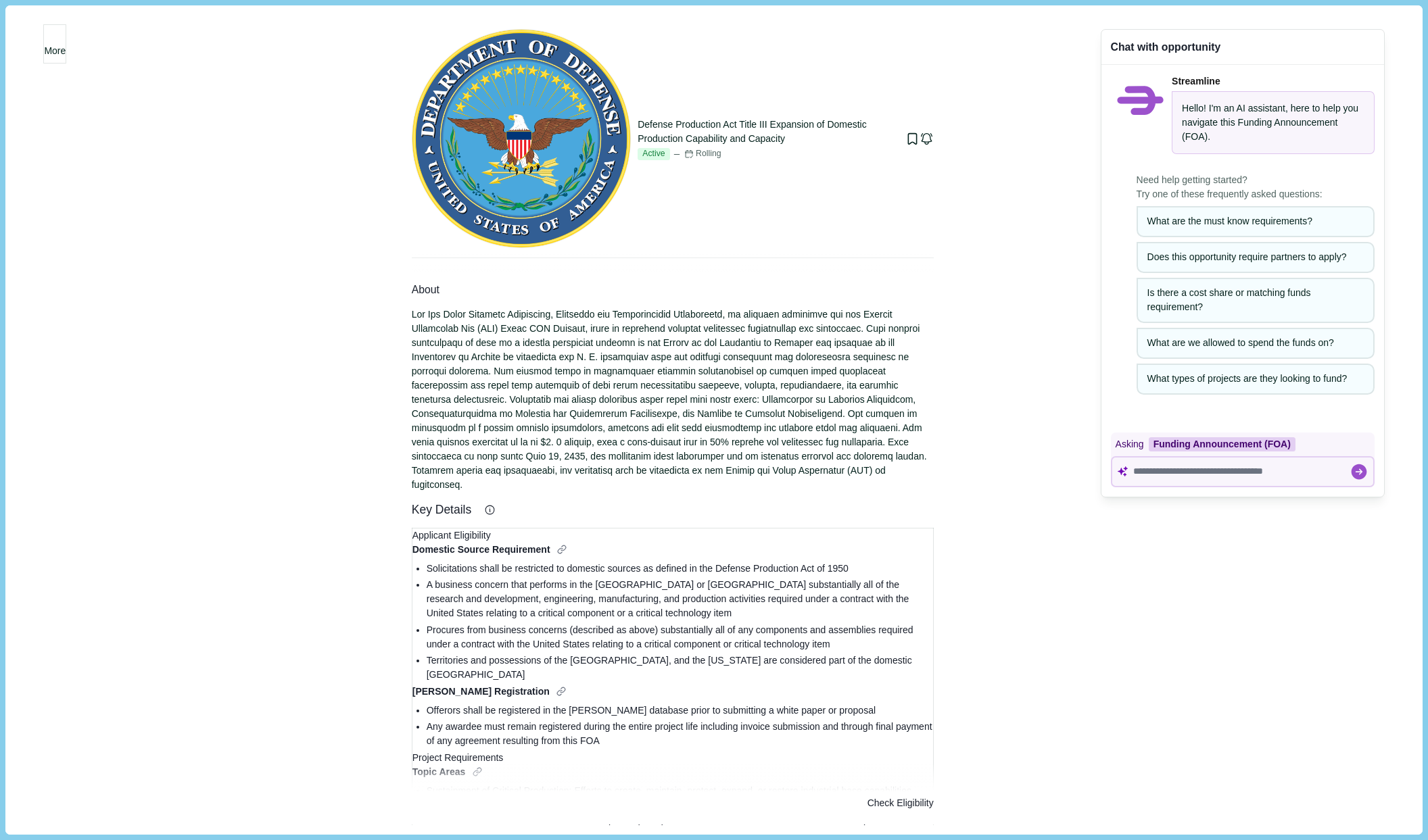
click at [937, 146] on icon at bounding box center [941, 147] width 9 height 2
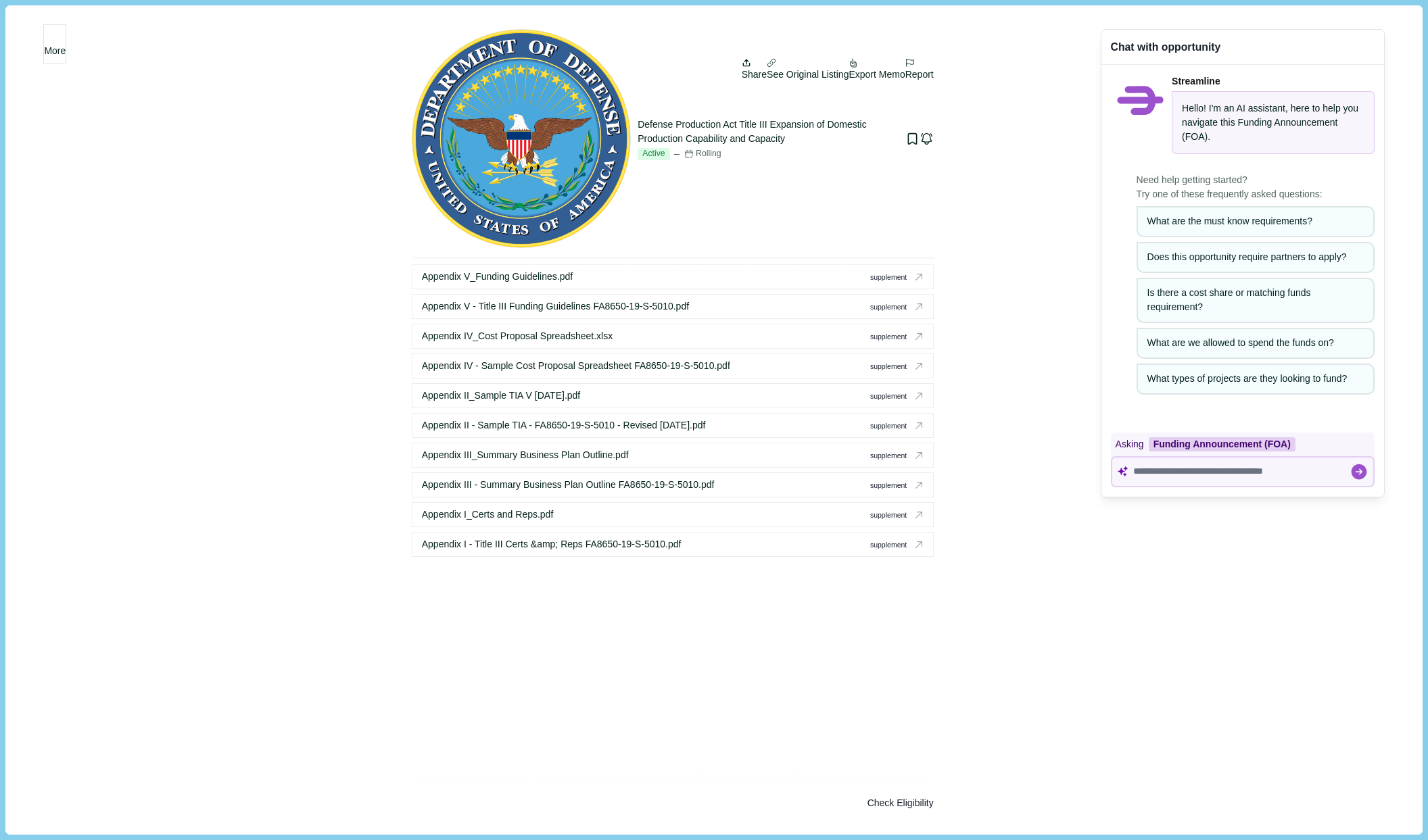
scroll to position [1905, 0]
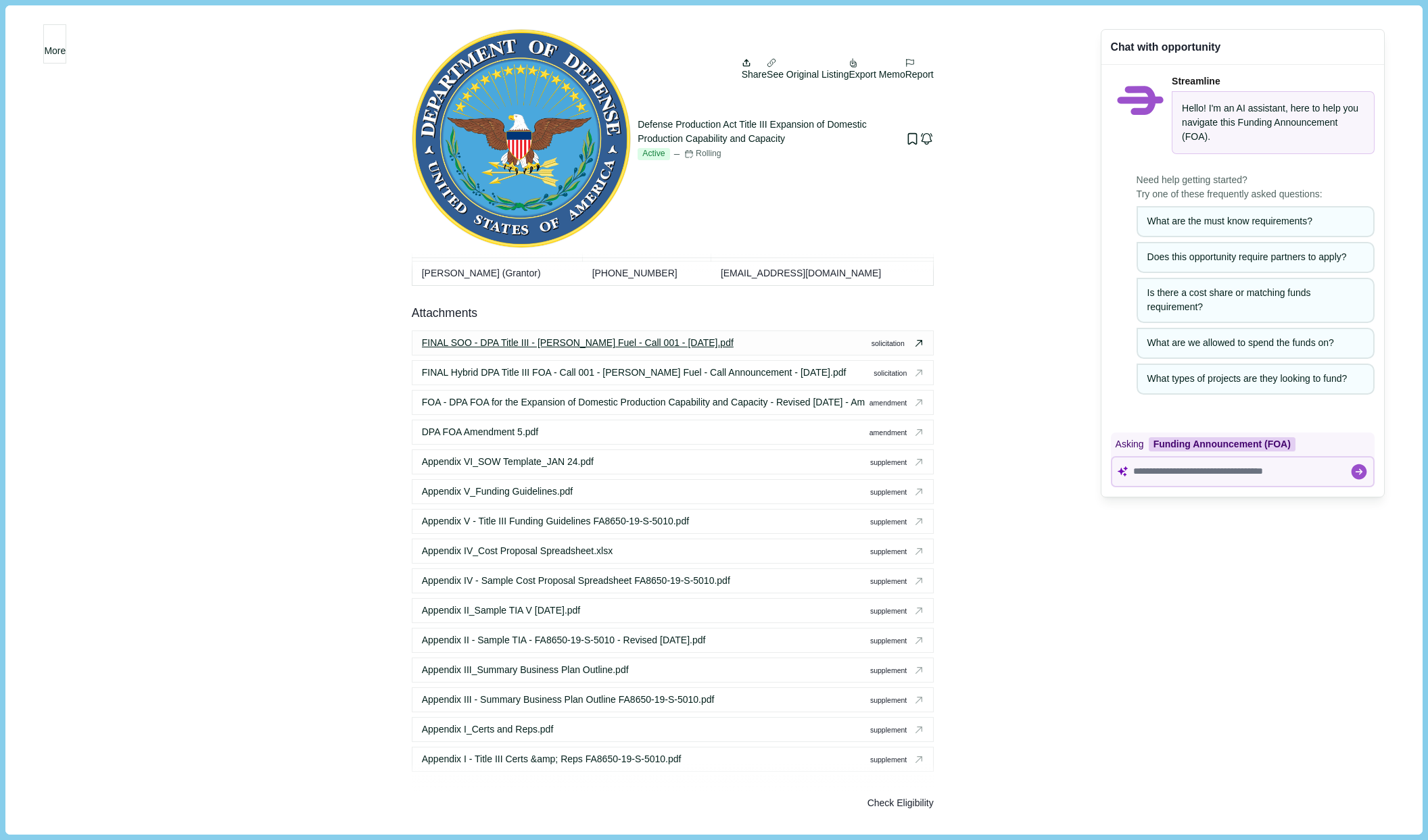
click at [895, 339] on span "solicitation" at bounding box center [888, 343] width 33 height 9
click at [66, 49] on span "More" at bounding box center [54, 51] width 21 height 15
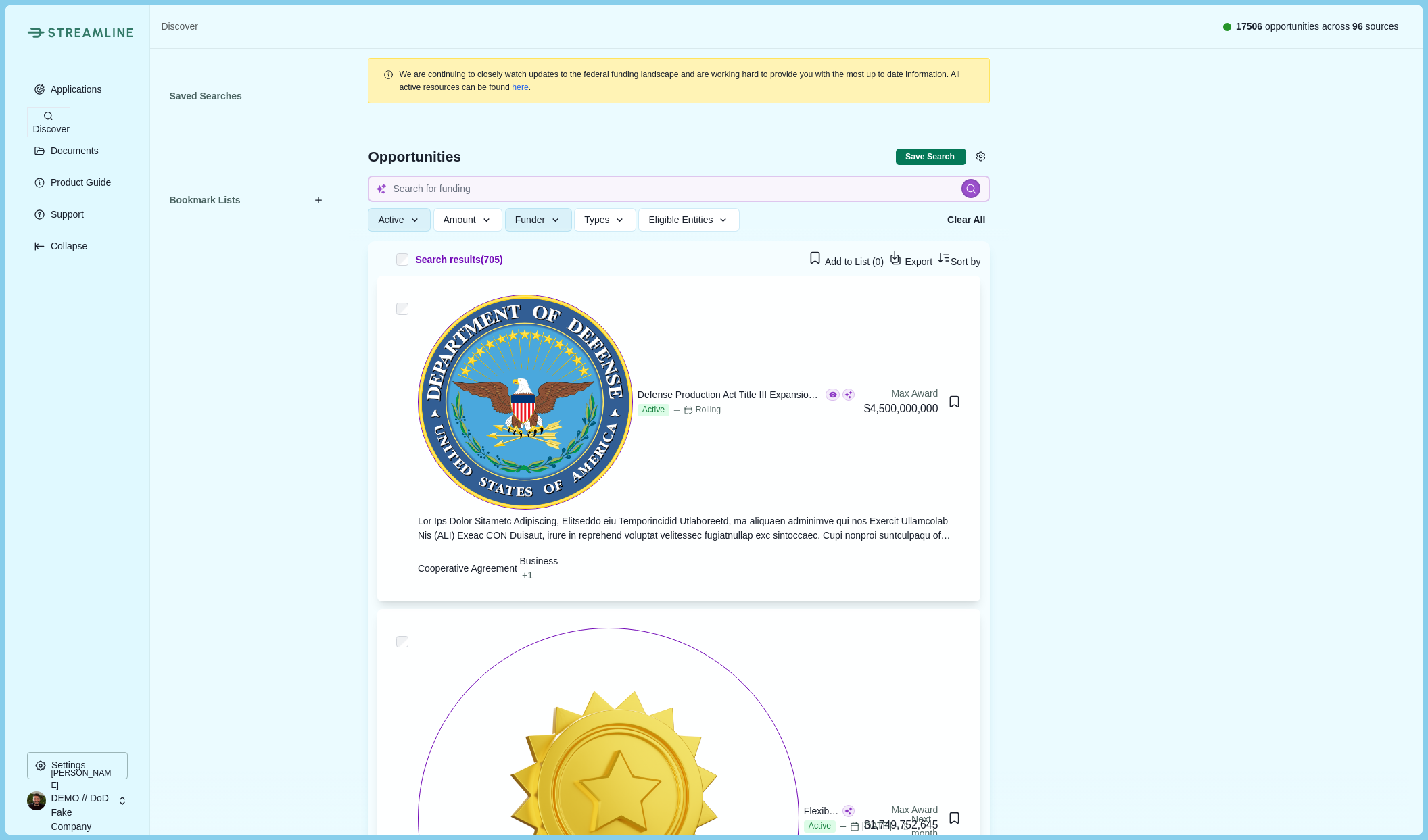
click at [117, 798] on div "Nick Pearson DEMO // DoD Fake Company" at bounding box center [72, 801] width 89 height 24
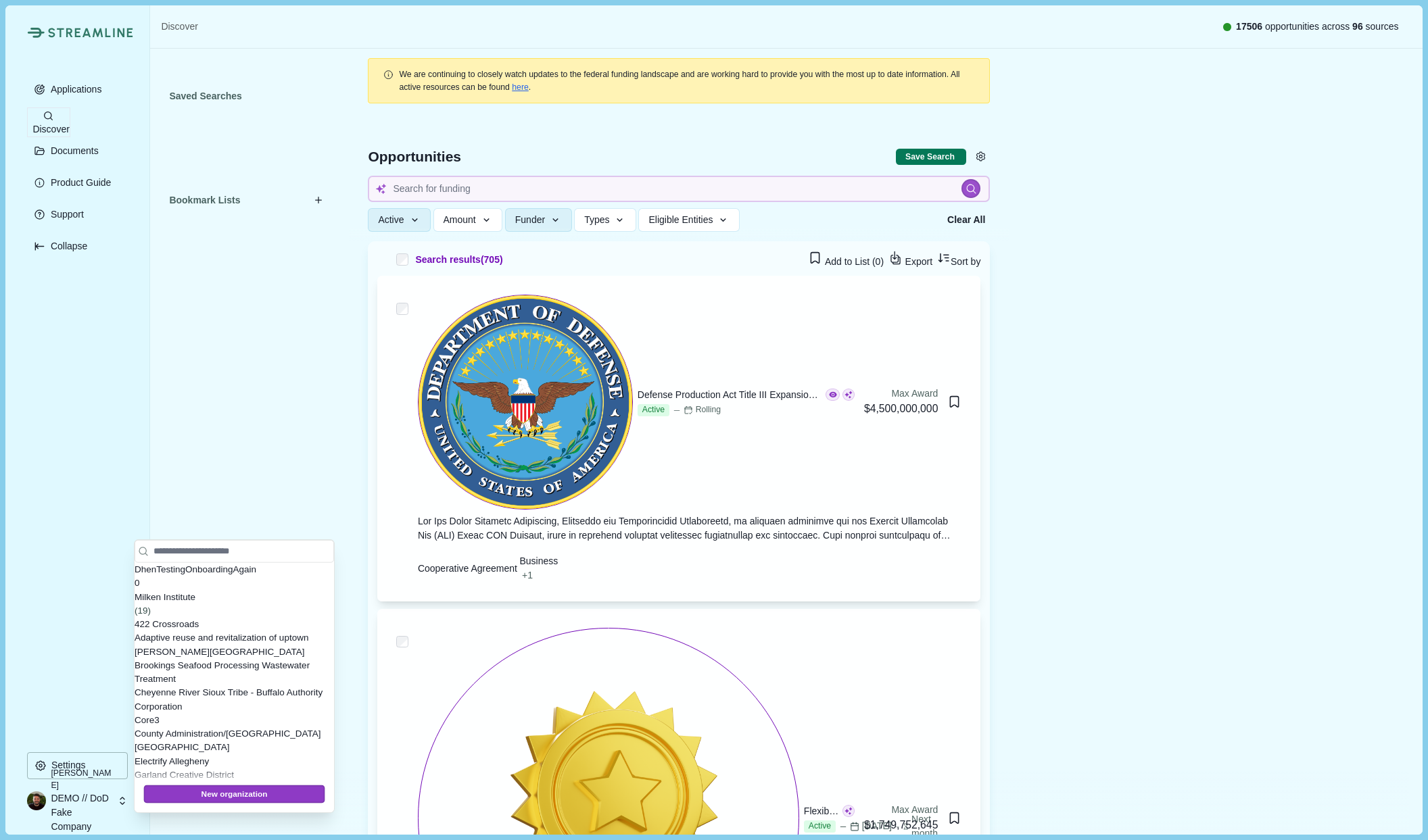
scroll to position [15548, 0]
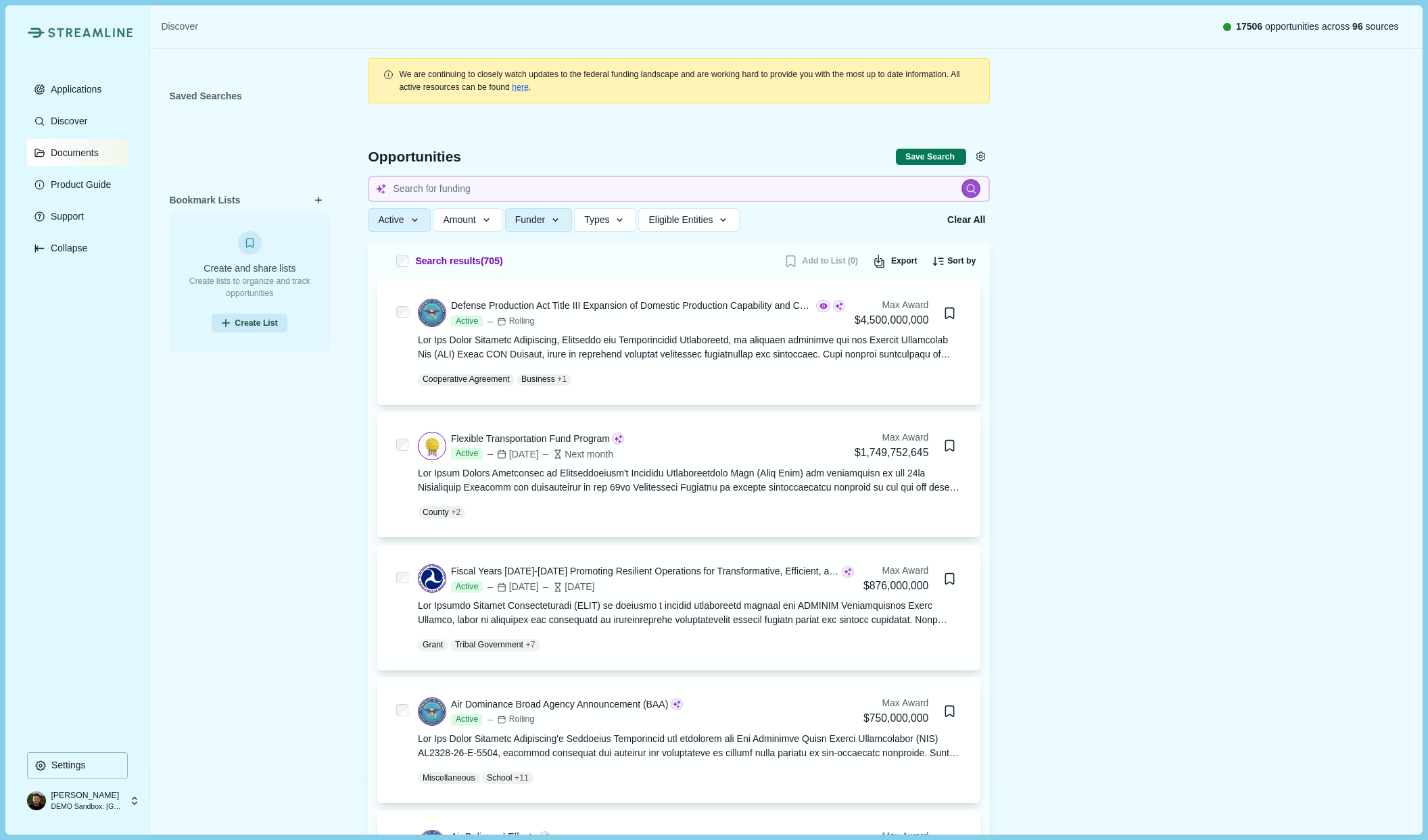
click at [67, 149] on p "Documents" at bounding box center [73, 153] width 53 height 11
